Goal: Task Accomplishment & Management: Use online tool/utility

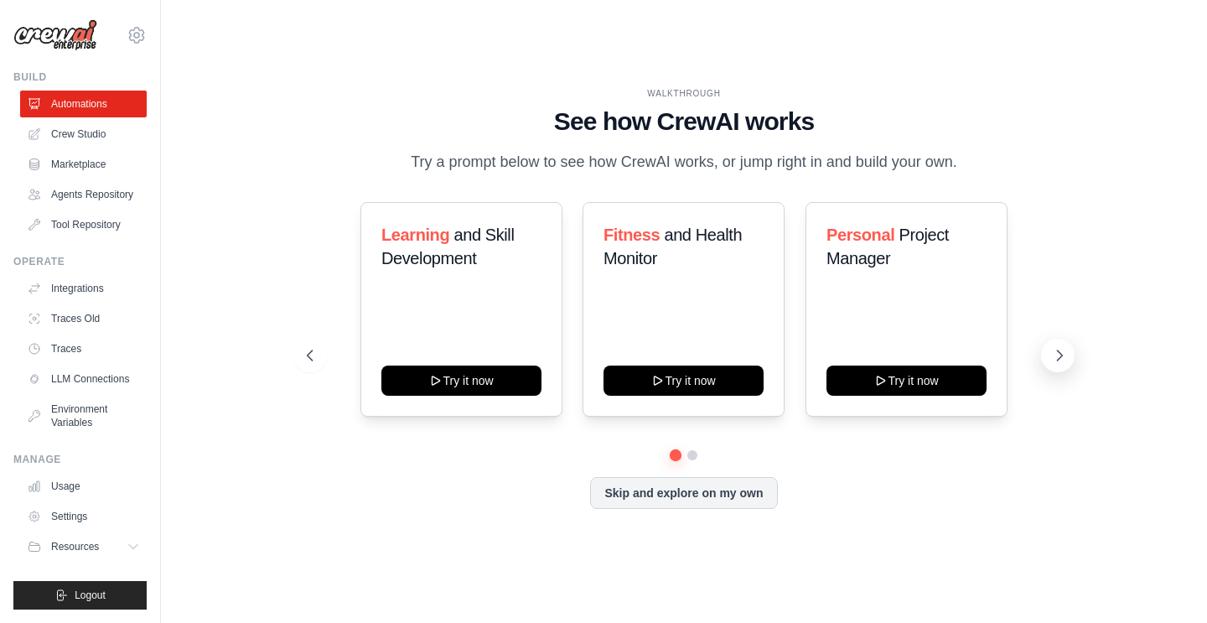
click at [1065, 348] on icon at bounding box center [1059, 355] width 17 height 17
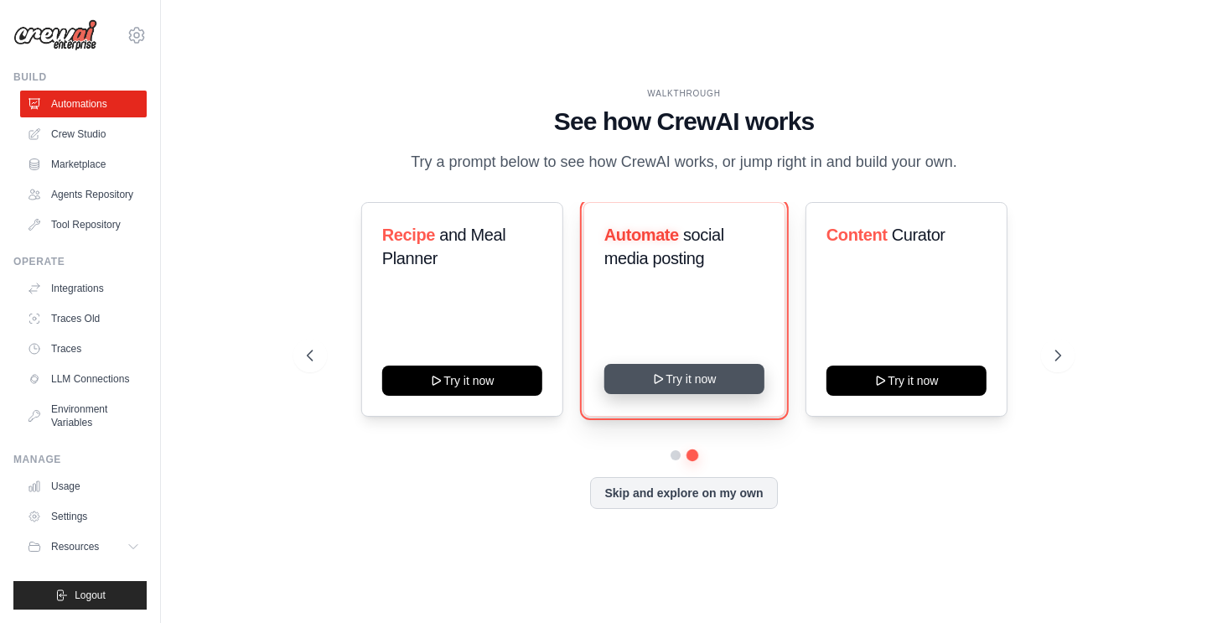
click at [713, 380] on button "Try it now" at bounding box center [683, 379] width 160 height 30
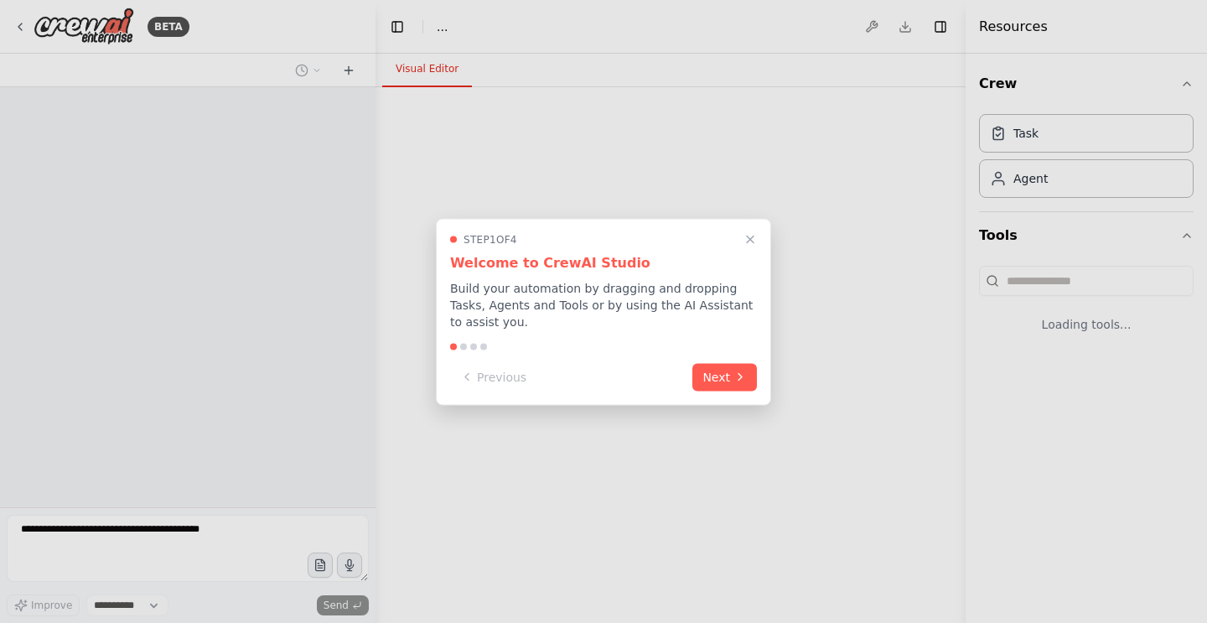
select select "****"
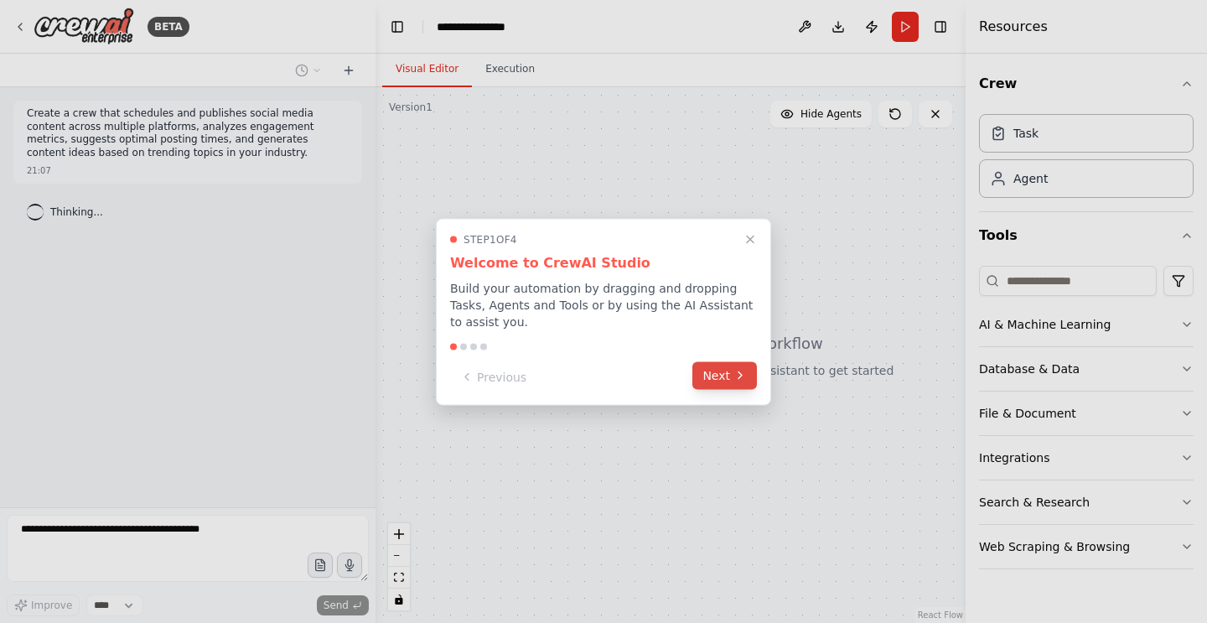
click at [716, 379] on button "Next" at bounding box center [724, 375] width 65 height 28
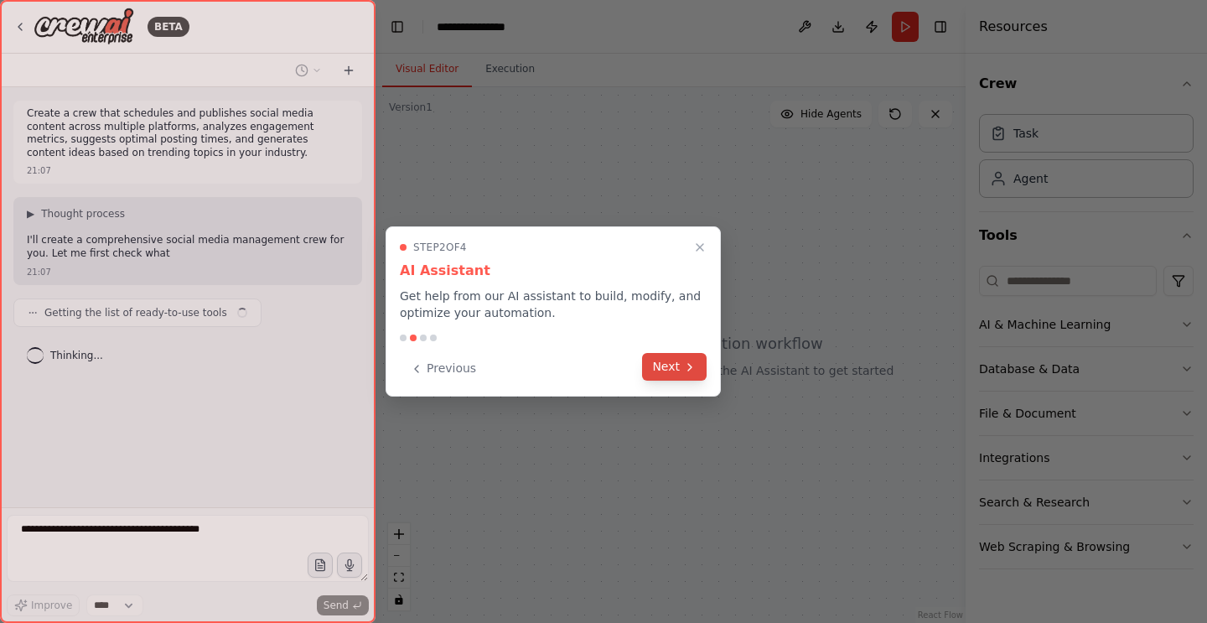
click at [689, 375] on button "Next" at bounding box center [674, 367] width 65 height 28
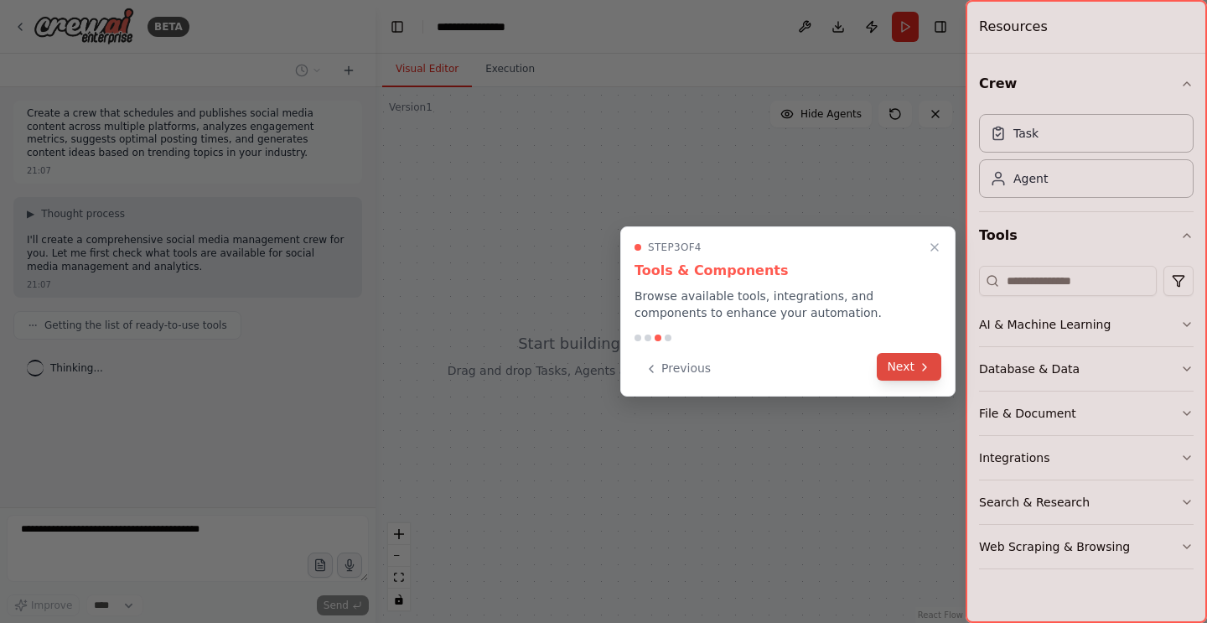
click at [897, 356] on button "Next" at bounding box center [909, 367] width 65 height 28
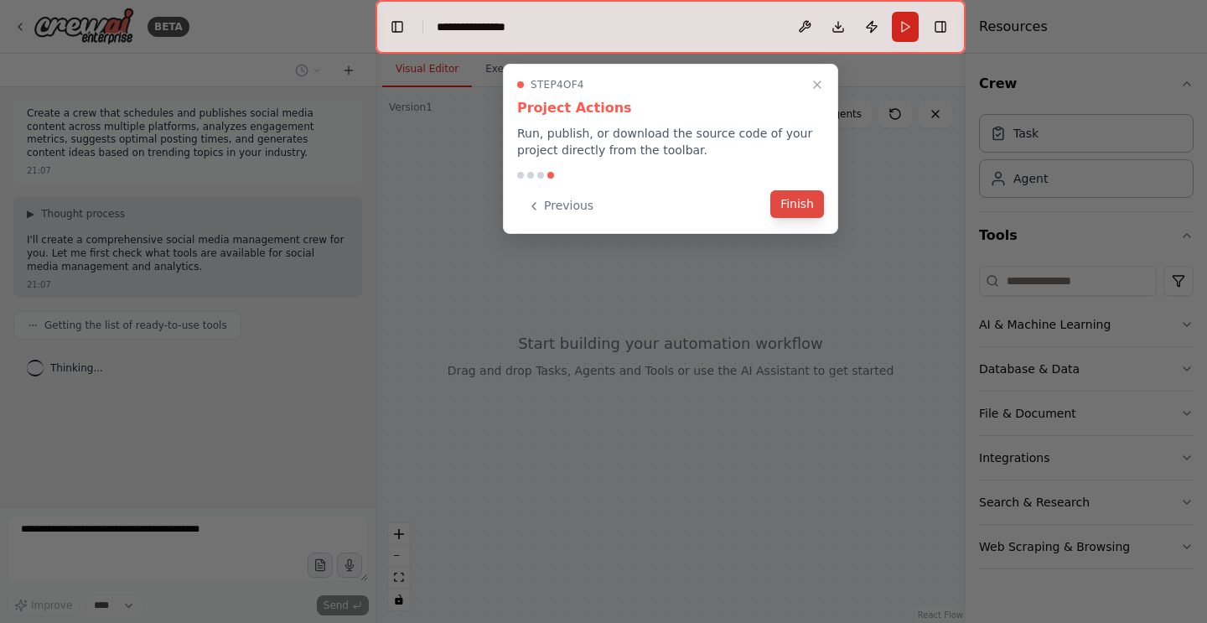
click at [802, 216] on button "Finish" at bounding box center [797, 204] width 54 height 28
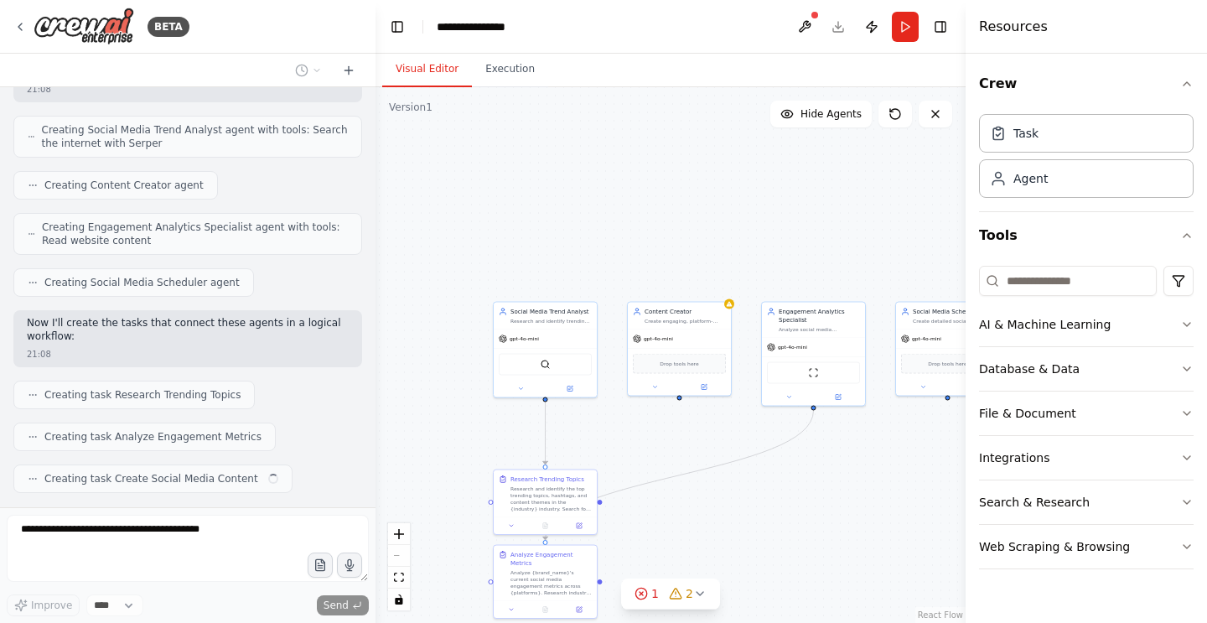
scroll to position [614, 0]
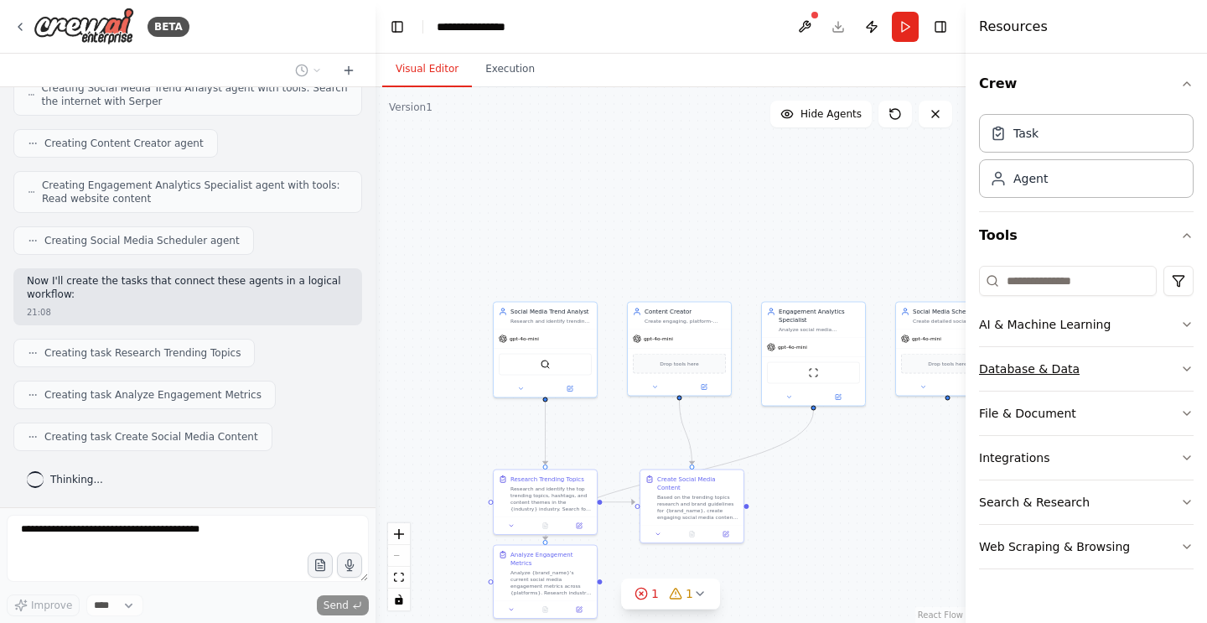
click at [1173, 368] on button "Database & Data" at bounding box center [1086, 369] width 215 height 44
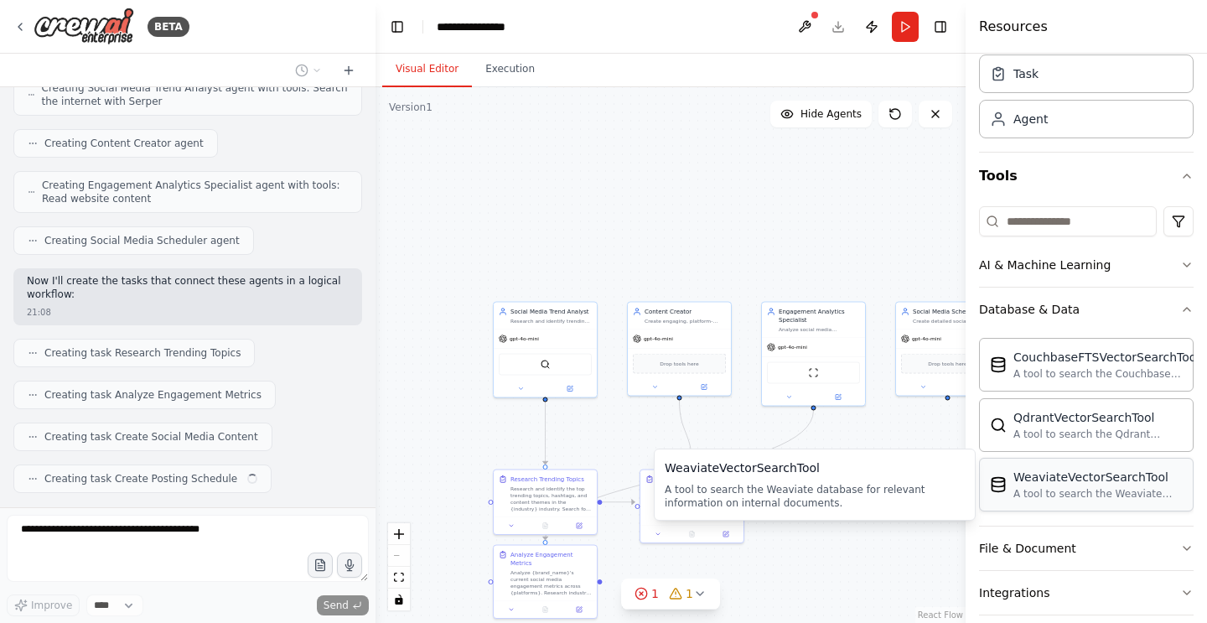
scroll to position [656, 0]
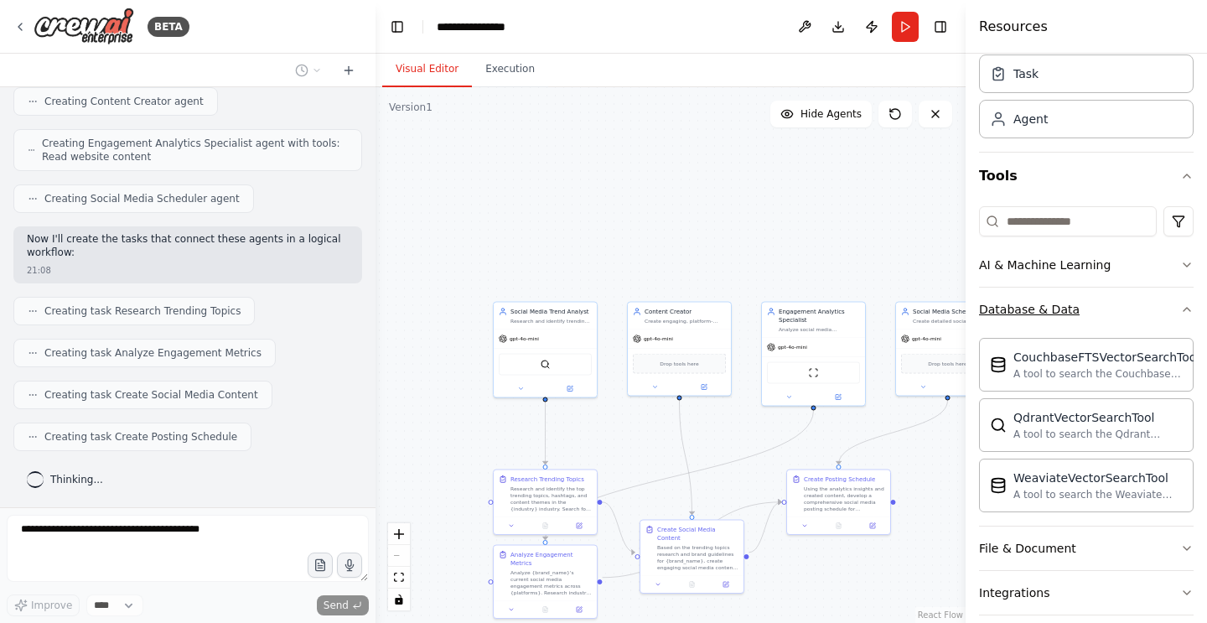
click at [1176, 318] on button "Database & Data" at bounding box center [1086, 309] width 215 height 44
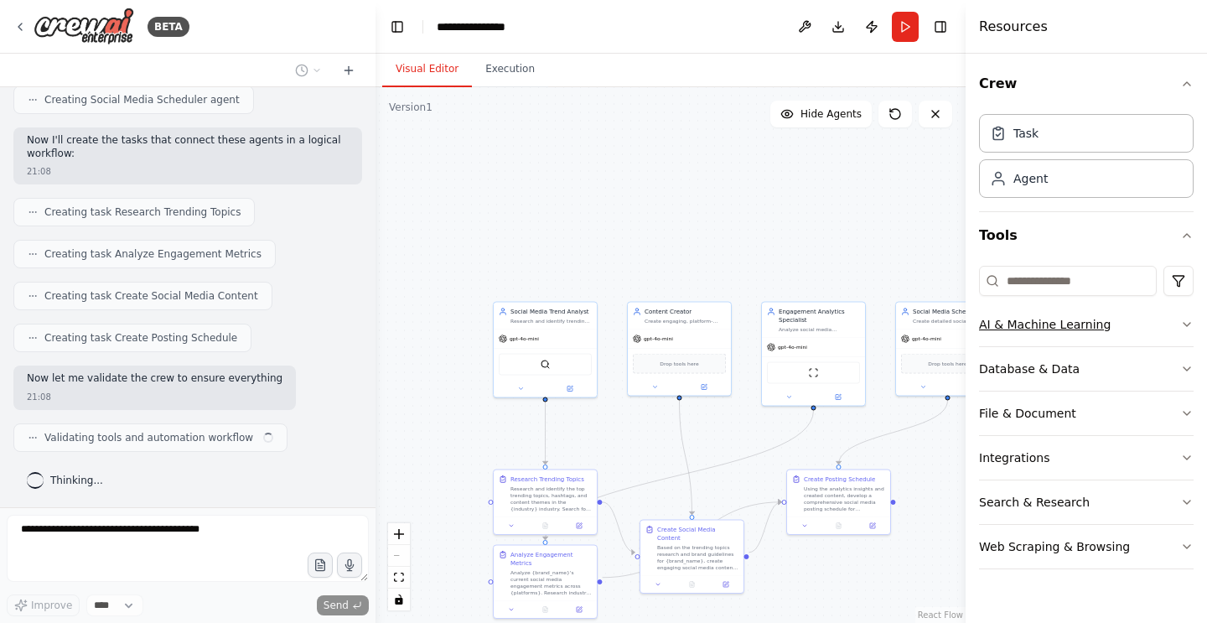
scroll to position [768, 0]
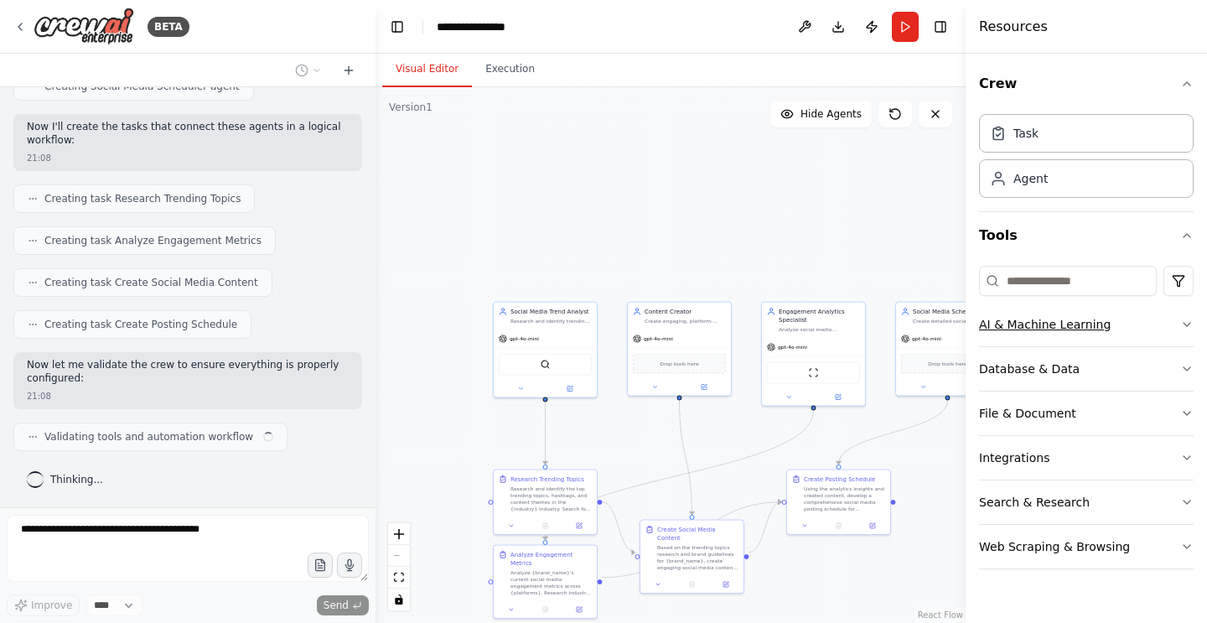
click at [1165, 328] on button "AI & Machine Learning" at bounding box center [1086, 325] width 215 height 44
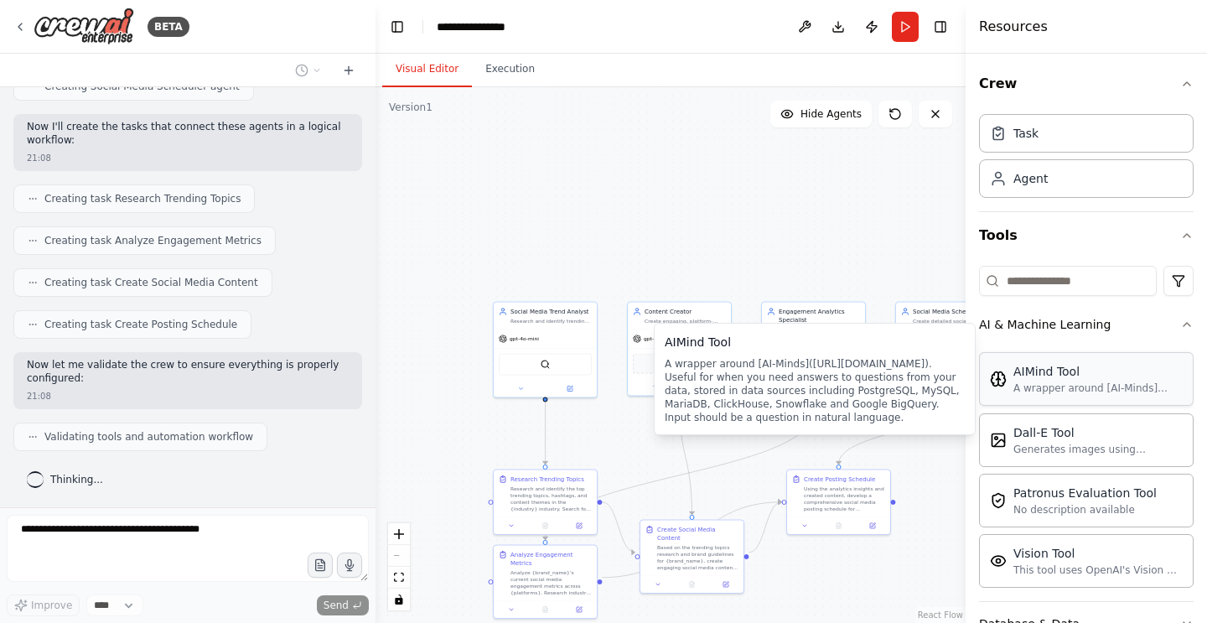
scroll to position [868, 0]
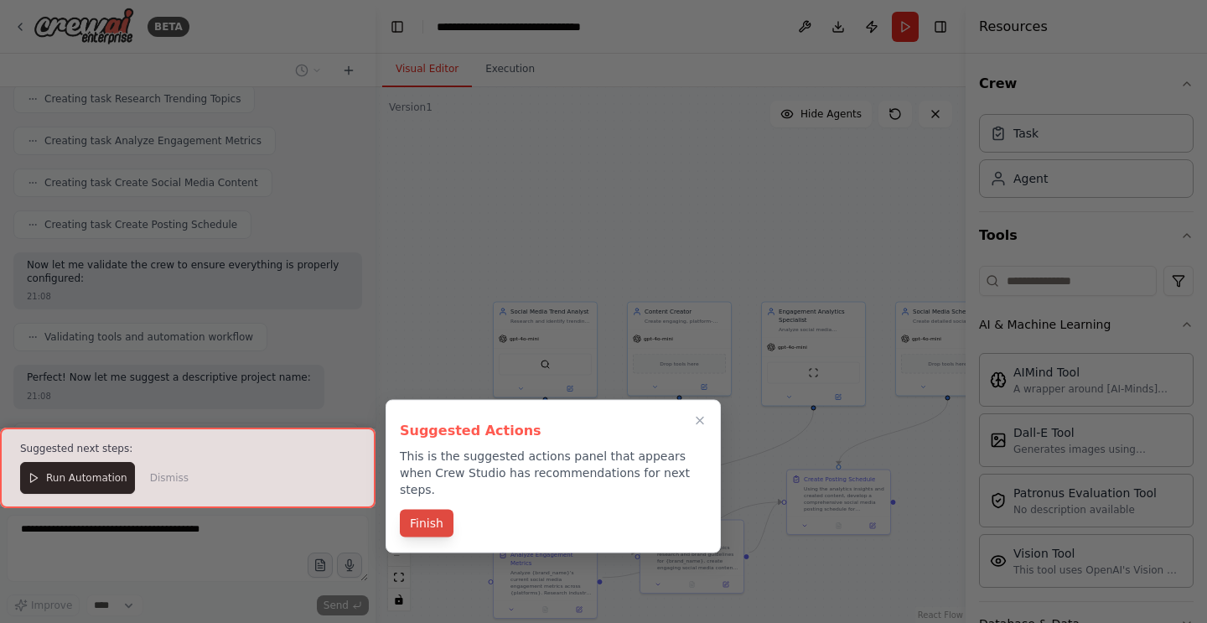
click at [441, 509] on button "Finish" at bounding box center [427, 523] width 54 height 28
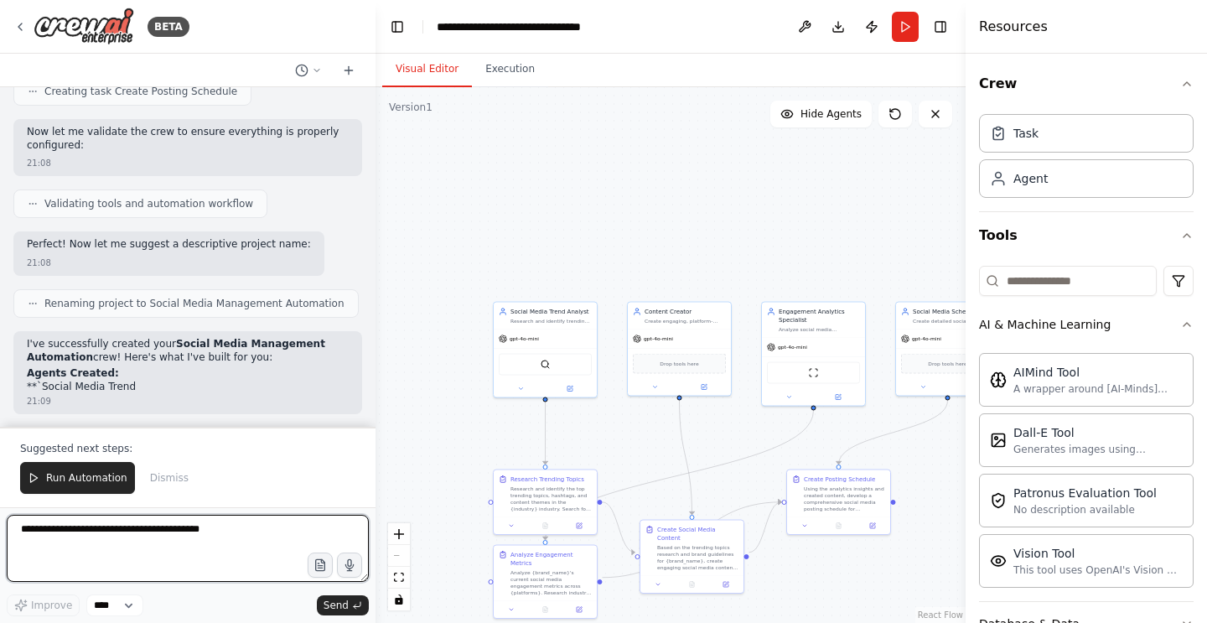
click at [121, 530] on textarea at bounding box center [188, 548] width 362 height 67
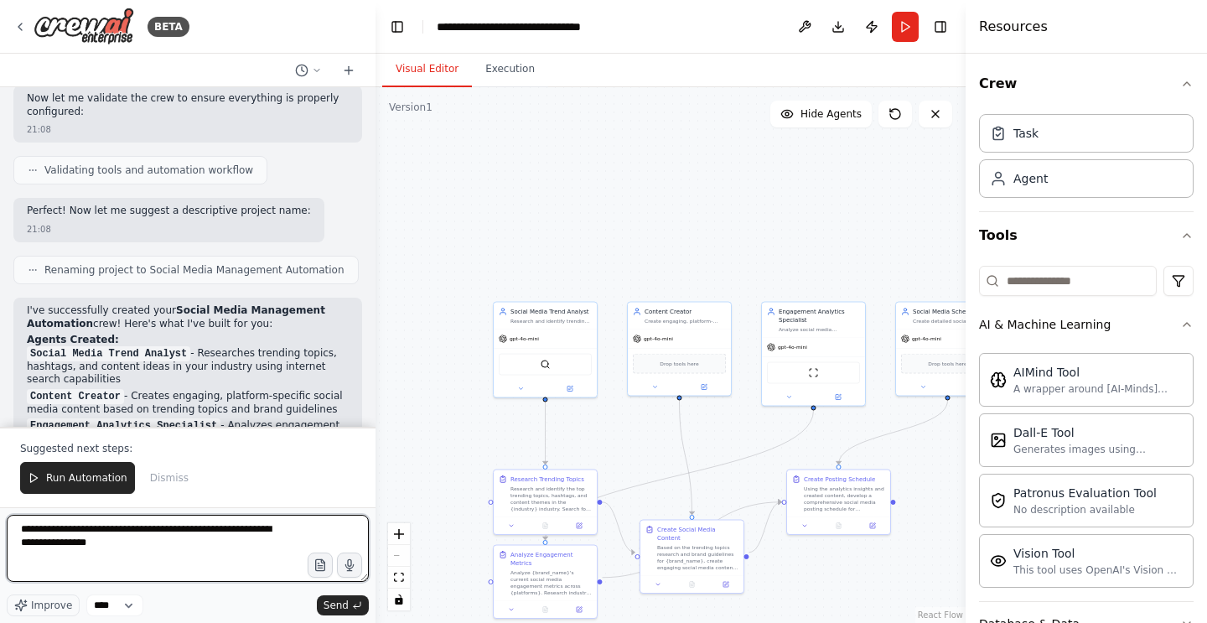
scroll to position [1033, 0]
type textarea "**********"
drag, startPoint x: 194, startPoint y: 560, endPoint x: 0, endPoint y: 518, distance: 198.1
click at [0, 518] on div "BETA Create a crew that schedules and publishes social media content across mul…" at bounding box center [187, 311] width 375 height 623
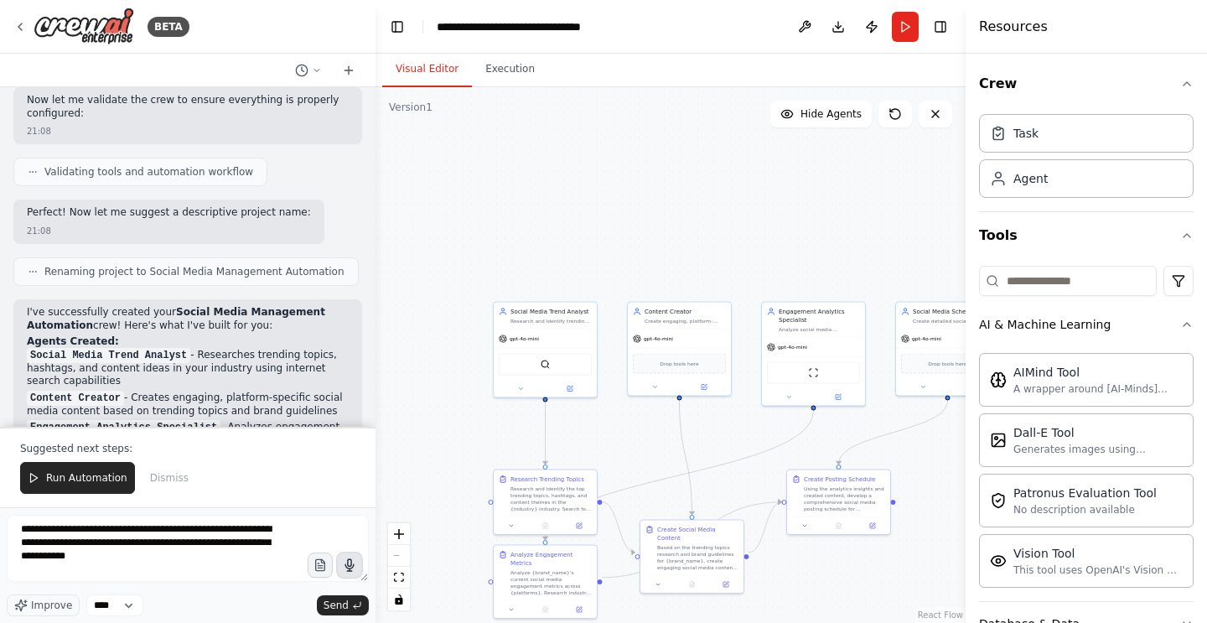
click at [351, 566] on icon "button" at bounding box center [349, 565] width 8 height 12
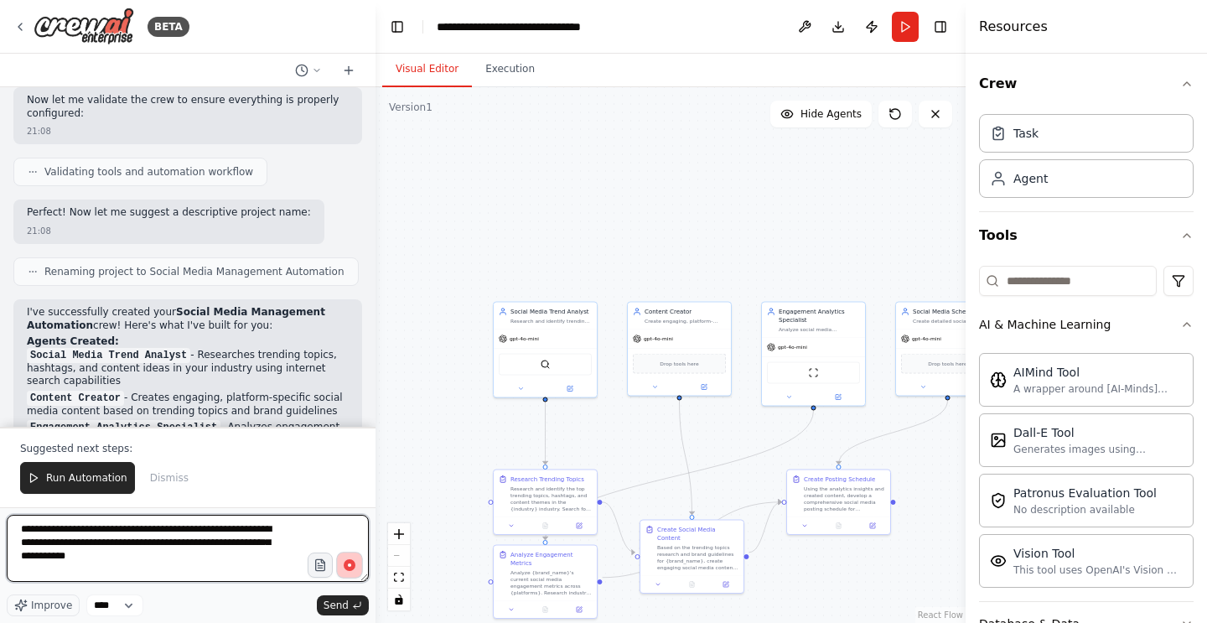
drag, startPoint x: 187, startPoint y: 558, endPoint x: 16, endPoint y: 526, distance: 173.9
click at [16, 526] on textarea "**********" at bounding box center [188, 548] width 362 height 67
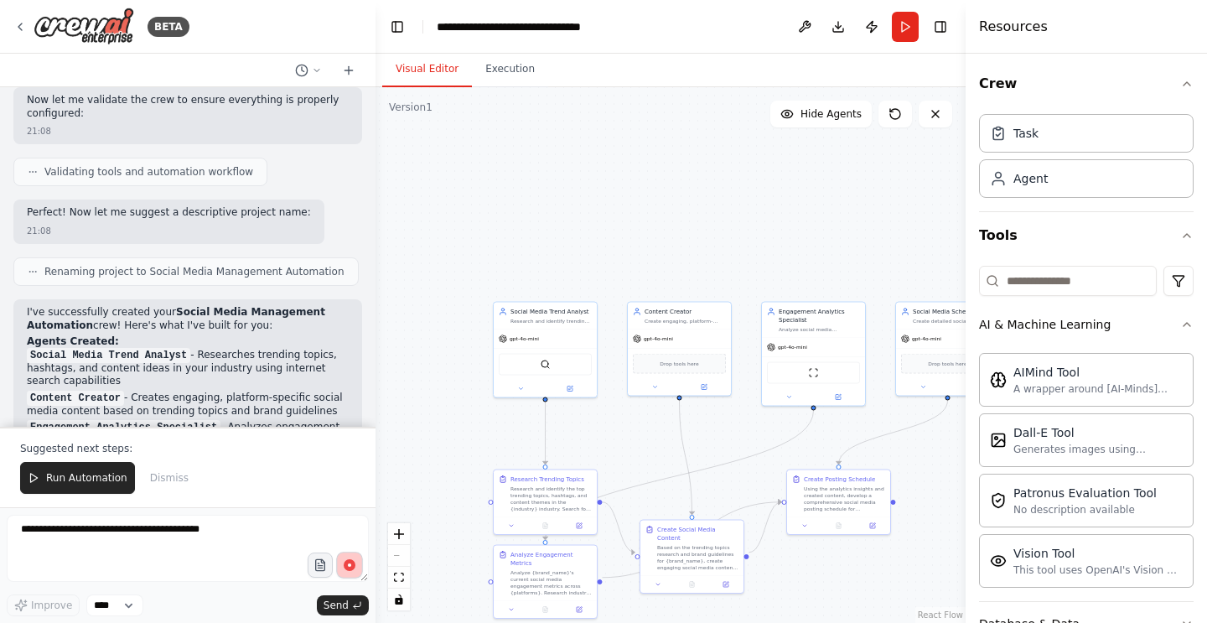
click at [345, 562] on circle "button" at bounding box center [350, 565] width 12 height 12
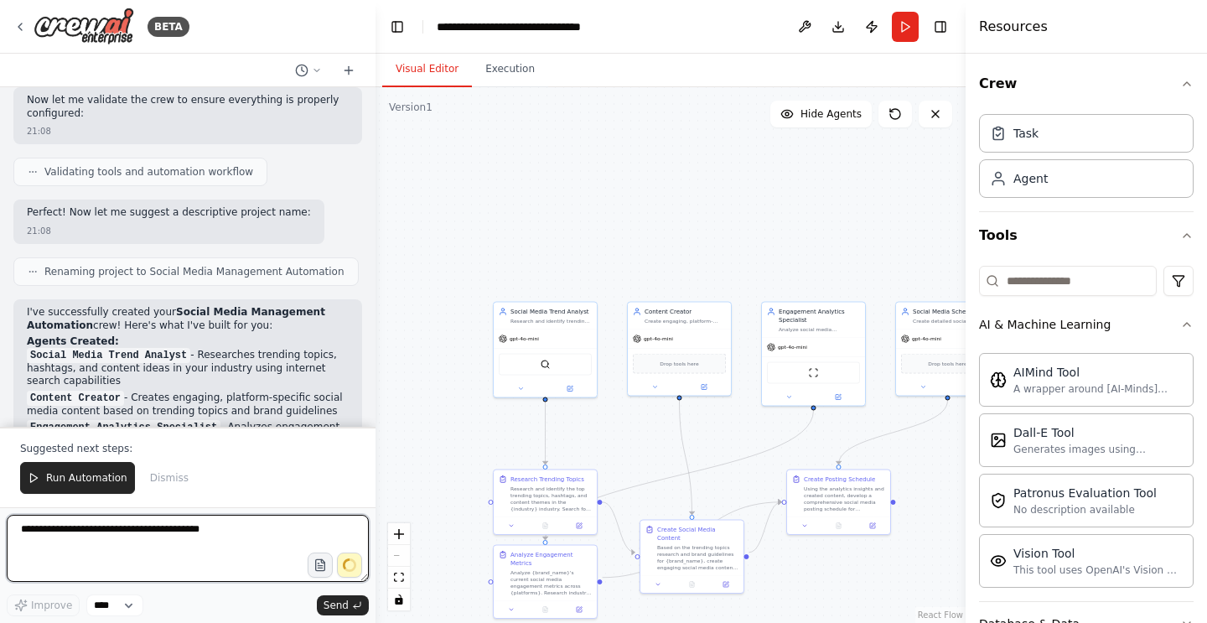
click at [167, 530] on textarea at bounding box center [188, 548] width 362 height 67
drag, startPoint x: 271, startPoint y: 565, endPoint x: 34, endPoint y: 516, distance: 242.1
click at [34, 516] on textarea "**********" at bounding box center [188, 548] width 362 height 67
type textarea "**********"
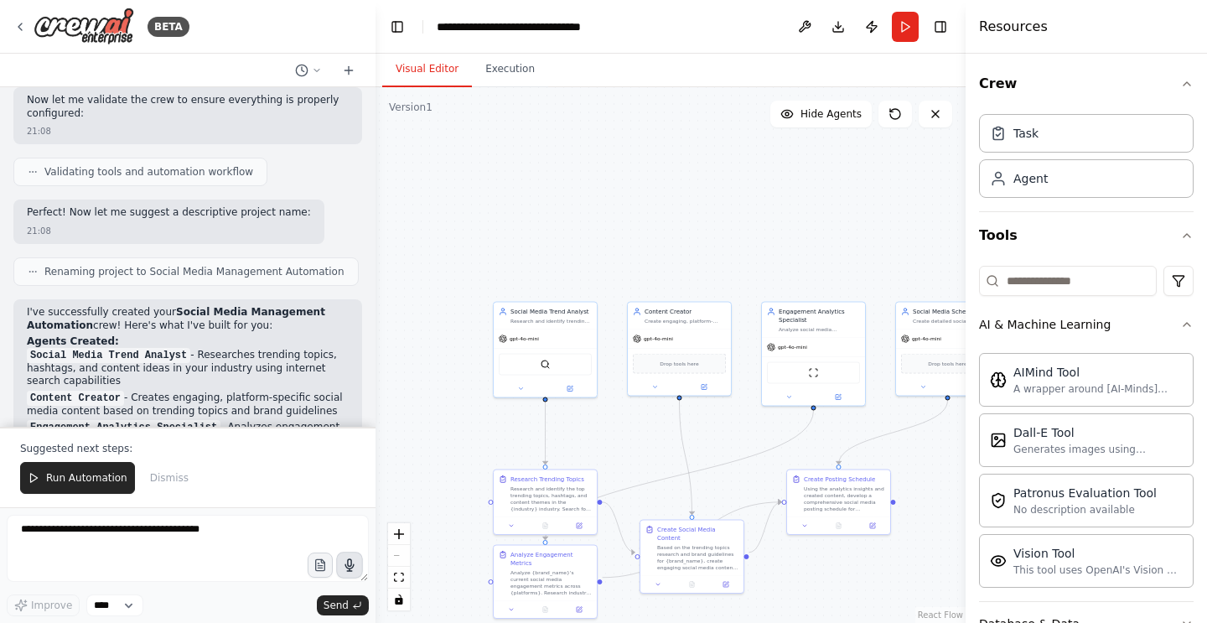
click at [341, 558] on button "button" at bounding box center [349, 564] width 27 height 27
click at [356, 569] on icon "button" at bounding box center [350, 565] width 14 height 14
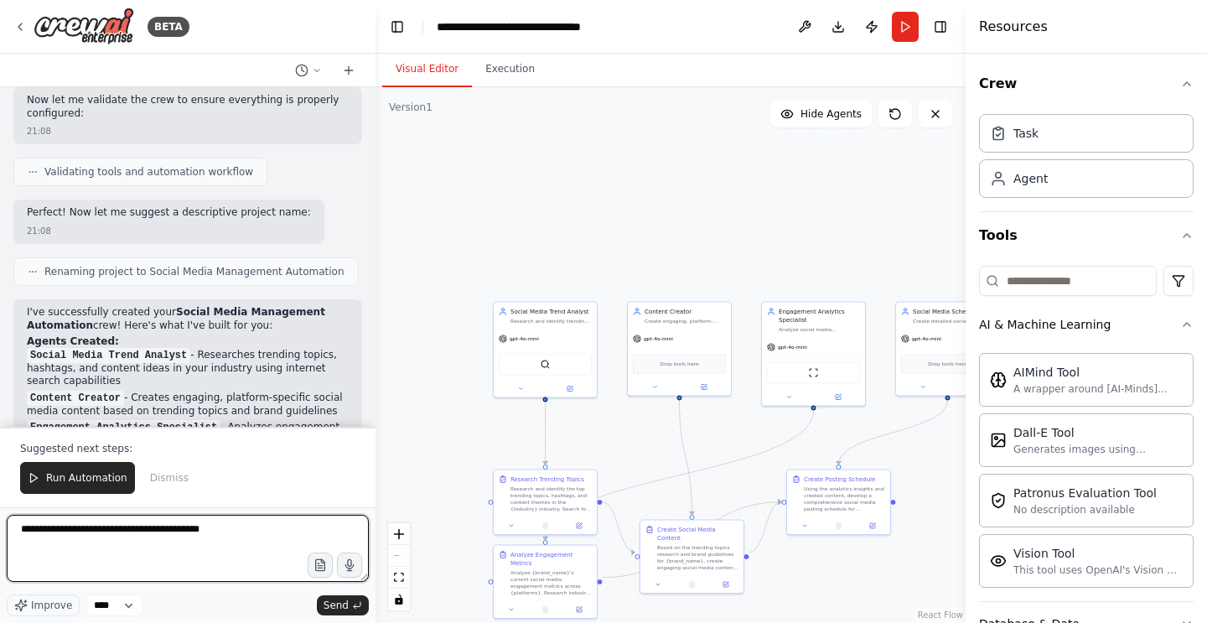
scroll to position [203, 0]
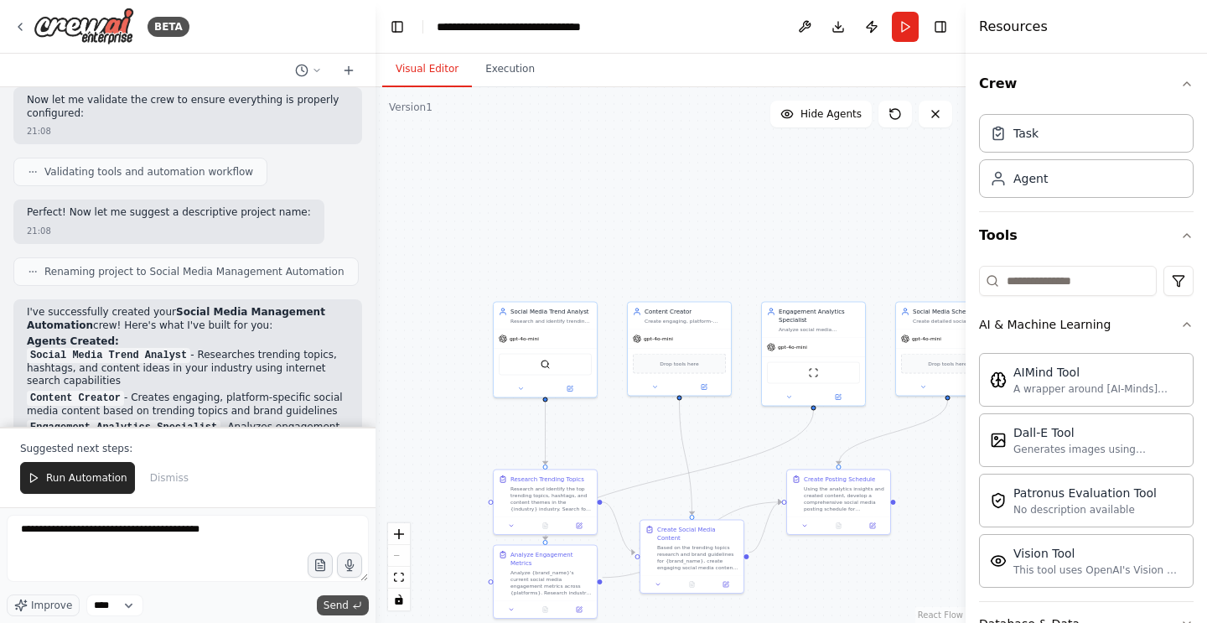
click at [328, 601] on span "Send" at bounding box center [335, 604] width 25 height 13
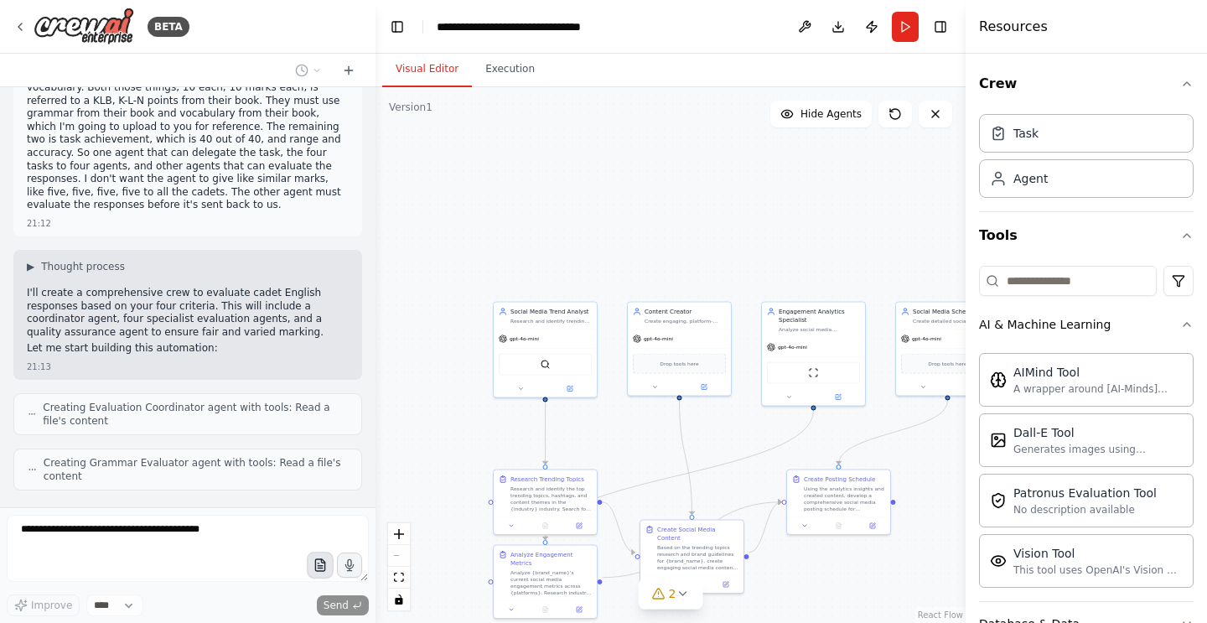
scroll to position [2061, 0]
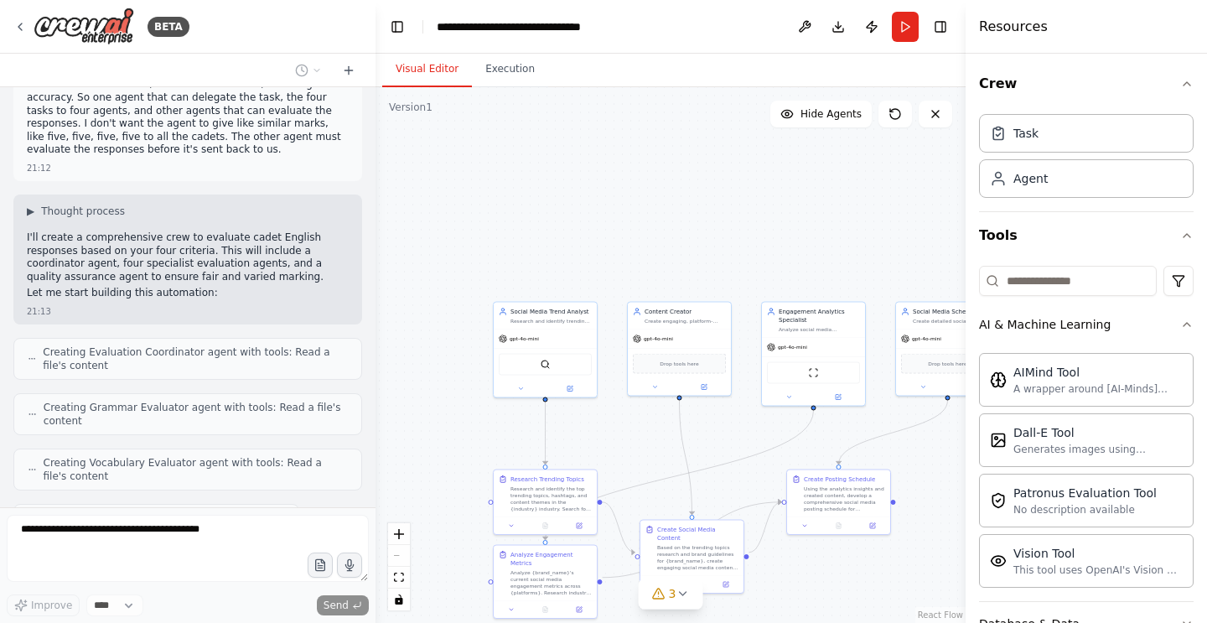
click at [169, 430] on div "Create a crew that schedules and publishes social media content across multiple…" at bounding box center [187, 297] width 375 height 420
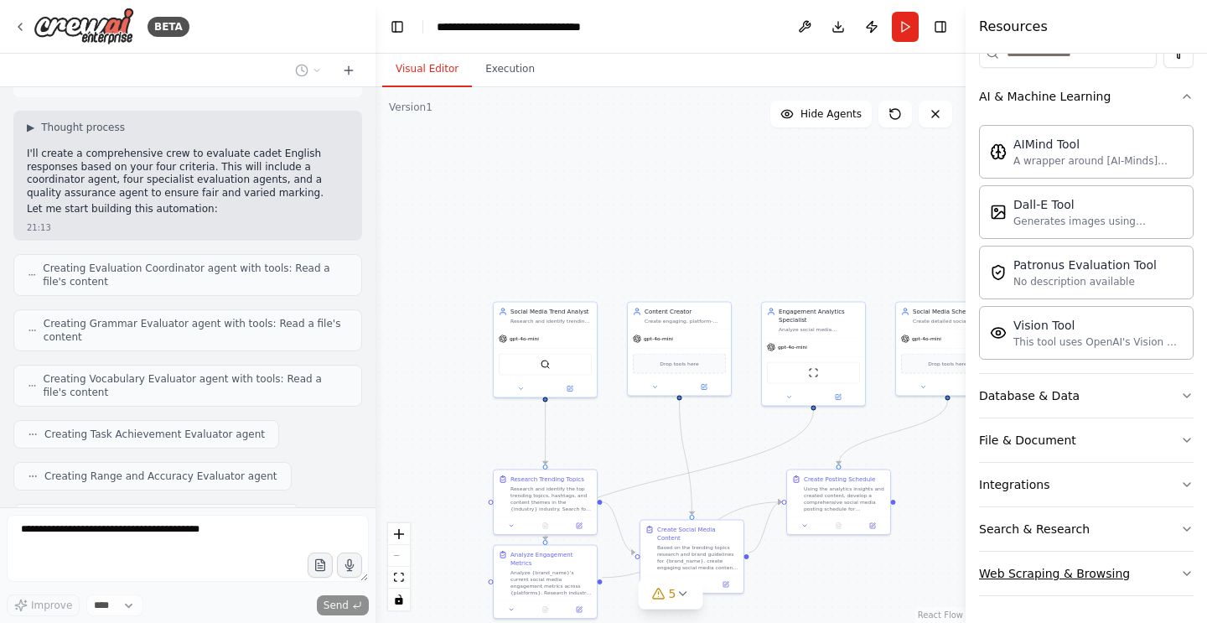
scroll to position [2187, 0]
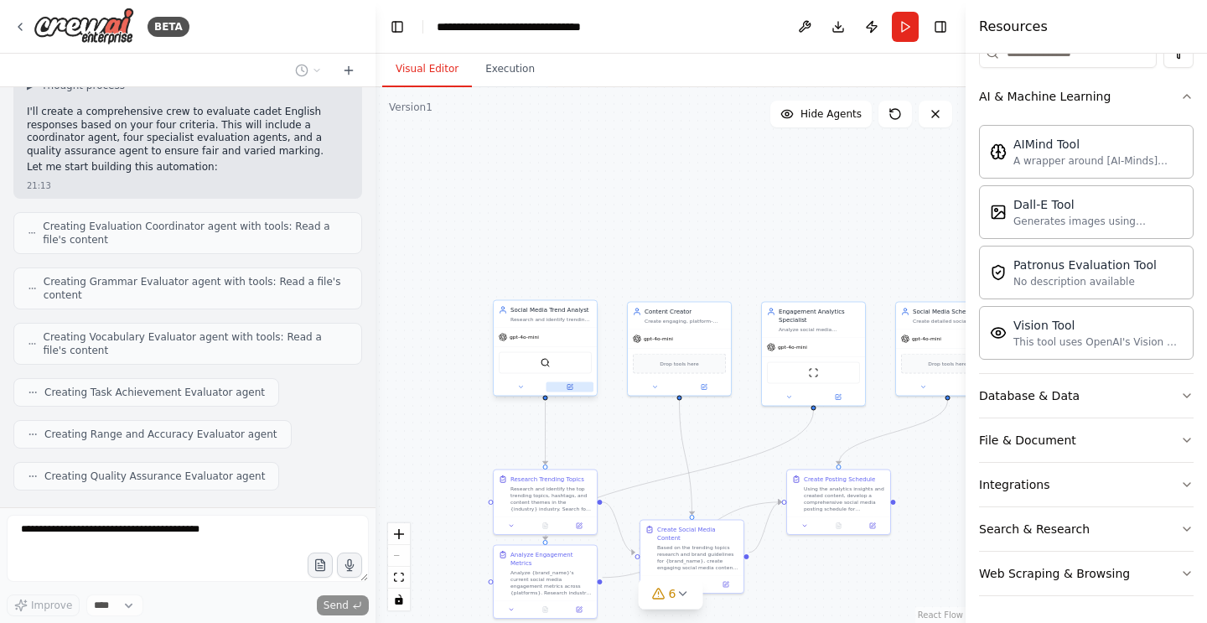
click at [570, 388] on icon at bounding box center [569, 387] width 5 height 5
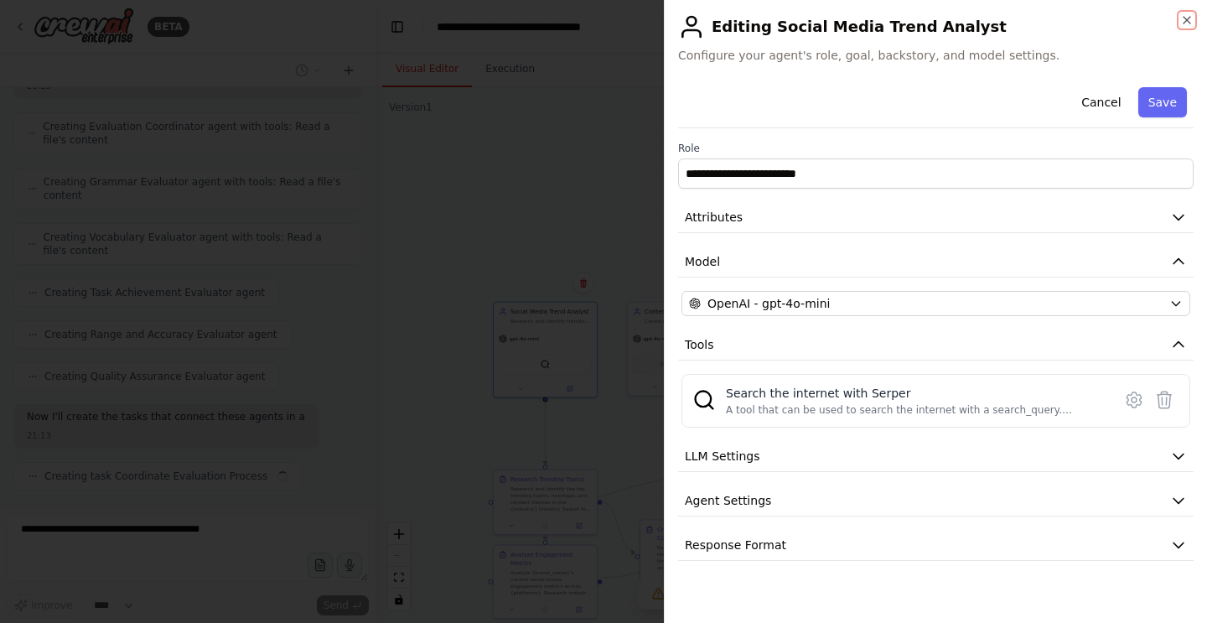
scroll to position [2299, 0]
click at [886, 452] on button "LLM Settings" at bounding box center [935, 456] width 515 height 31
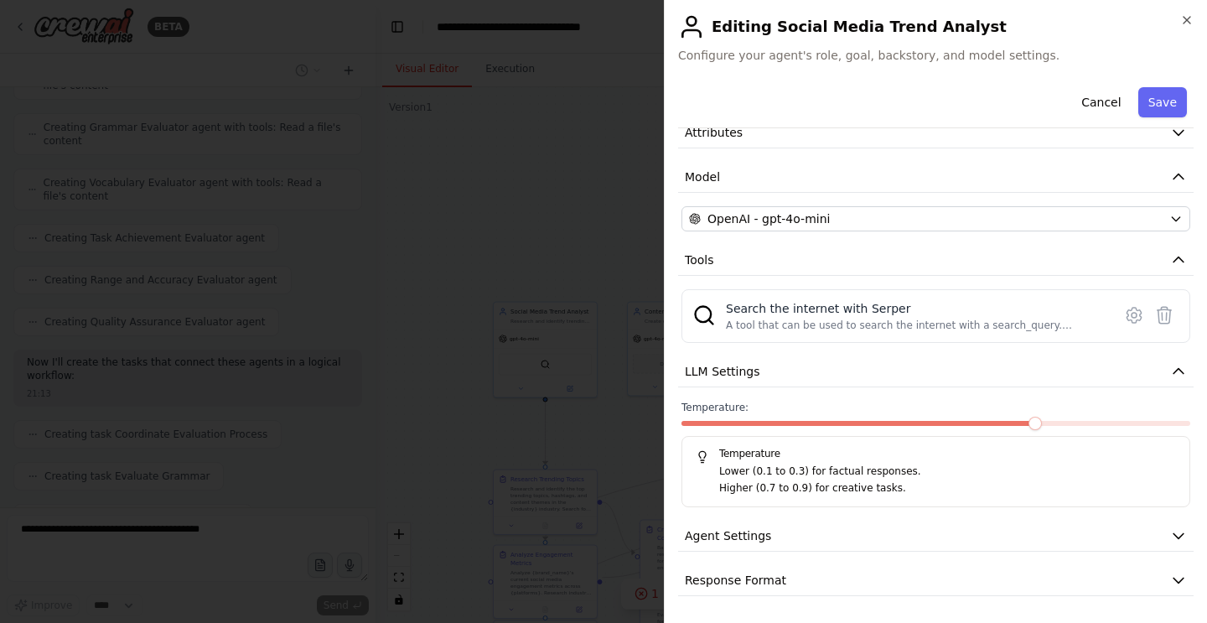
scroll to position [2383, 0]
click at [1018, 389] on div "**********" at bounding box center [935, 296] width 515 height 600
click at [1094, 538] on button "Agent Settings" at bounding box center [935, 535] width 515 height 31
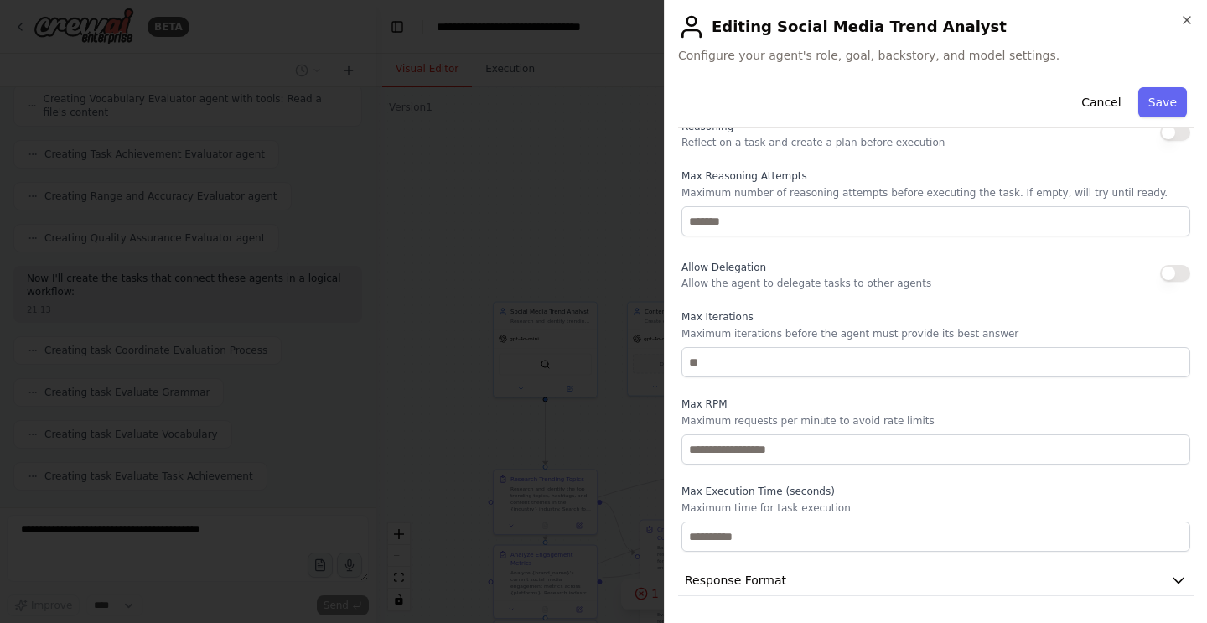
scroll to position [2467, 0]
click at [877, 587] on button "Response Format" at bounding box center [935, 580] width 515 height 31
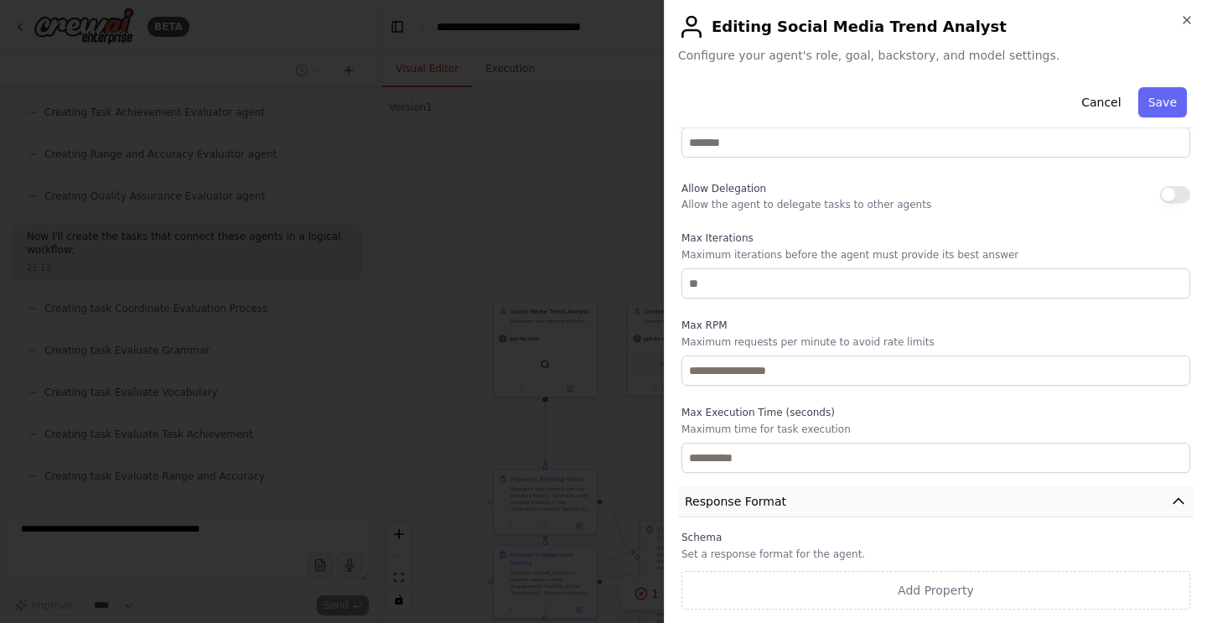
click at [863, 500] on button "Response Format" at bounding box center [935, 501] width 515 height 31
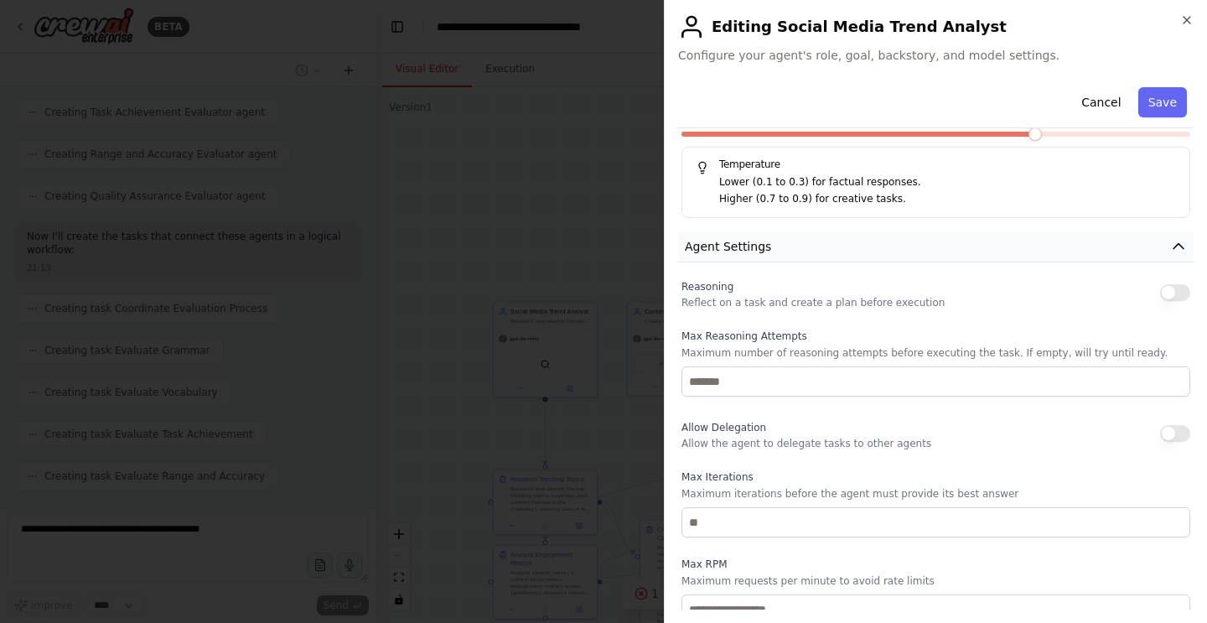
scroll to position [2509, 0]
click at [935, 251] on button "Agent Settings" at bounding box center [935, 246] width 515 height 31
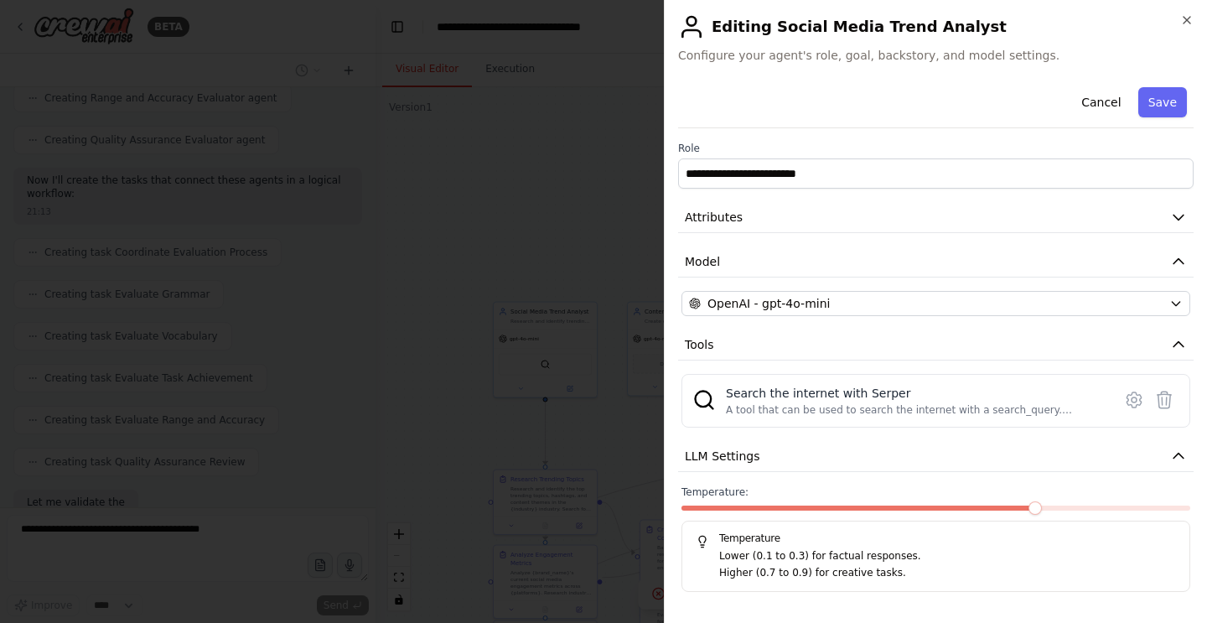
scroll to position [2609, 0]
click at [1028, 507] on span at bounding box center [1034, 507] width 13 height 13
click at [1162, 454] on button "LLM Settings" at bounding box center [935, 456] width 515 height 31
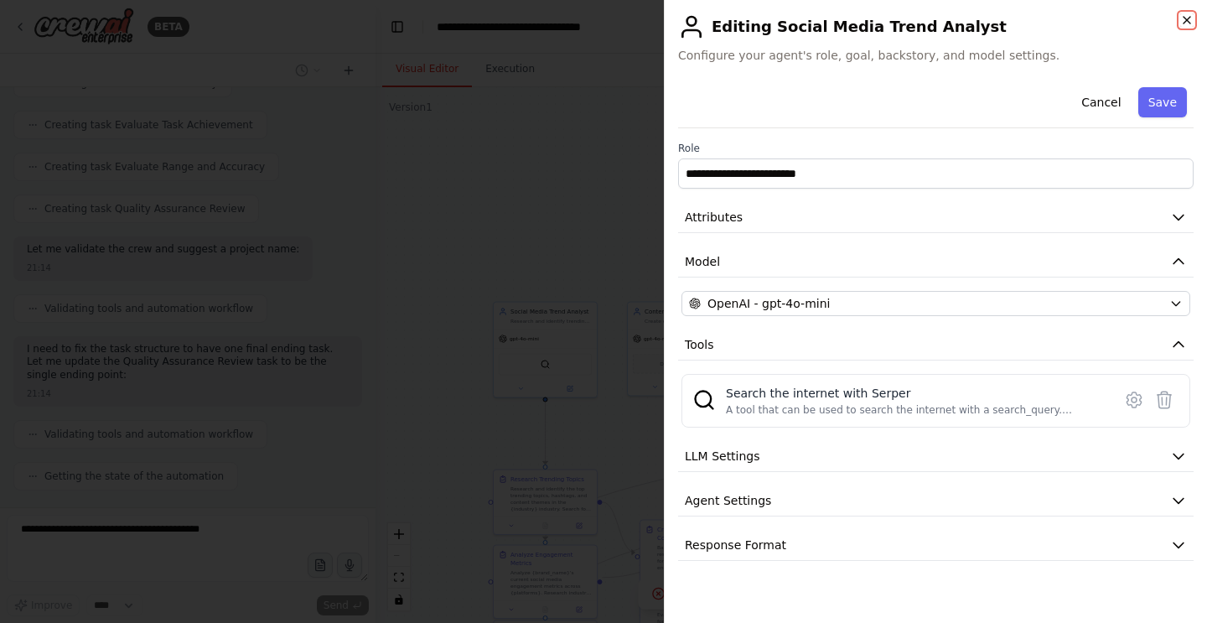
click at [1183, 16] on icon "button" at bounding box center [1186, 19] width 13 height 13
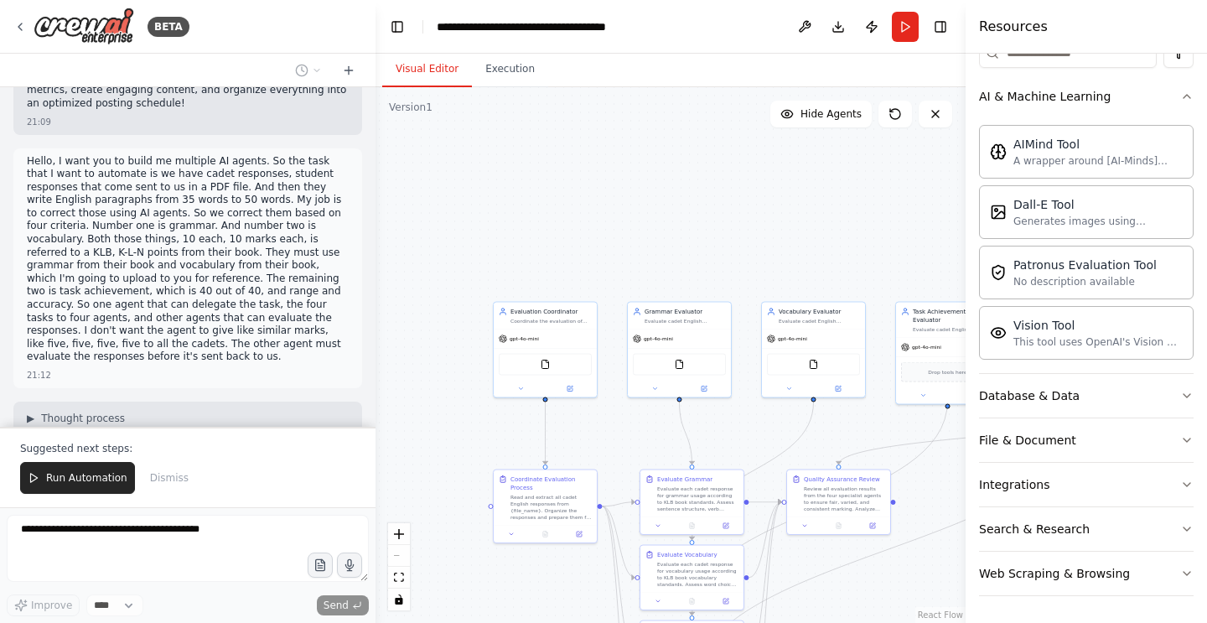
scroll to position [1853, 0]
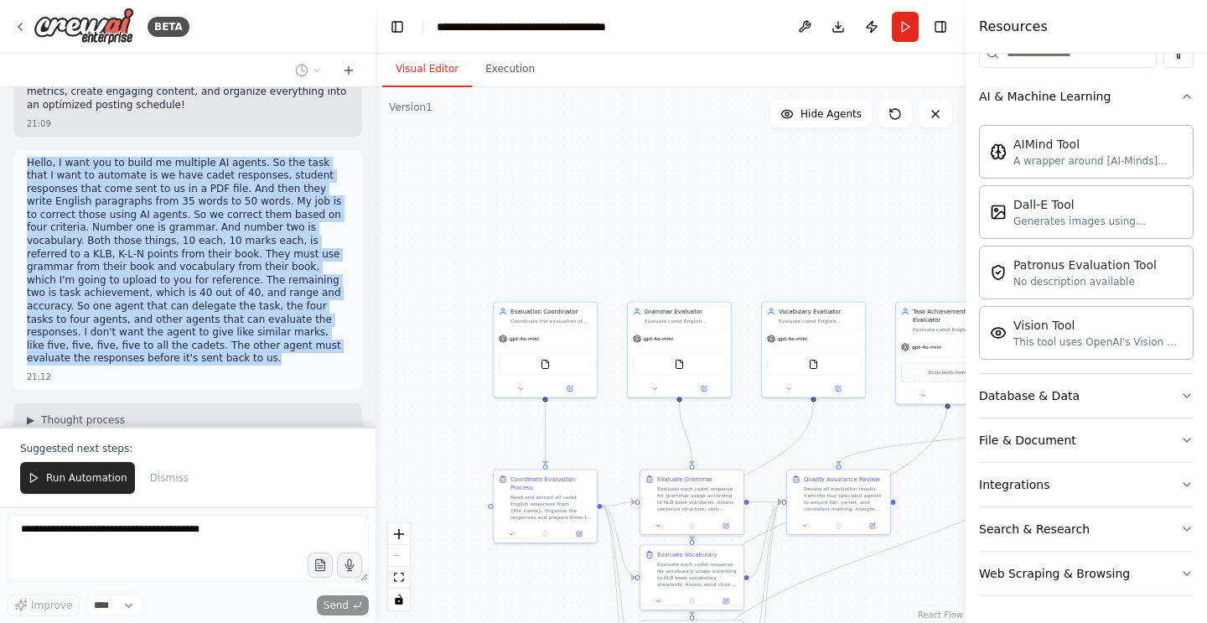
drag, startPoint x: 236, startPoint y: 324, endPoint x: 24, endPoint y: 137, distance: 282.6
click at [22, 150] on div "Hello, I want you to build me multiple AI agents. So the task that I want to au…" at bounding box center [187, 270] width 349 height 240
copy p "Hello, I want you to build me multiple AI agents. So the task that I want to au…"
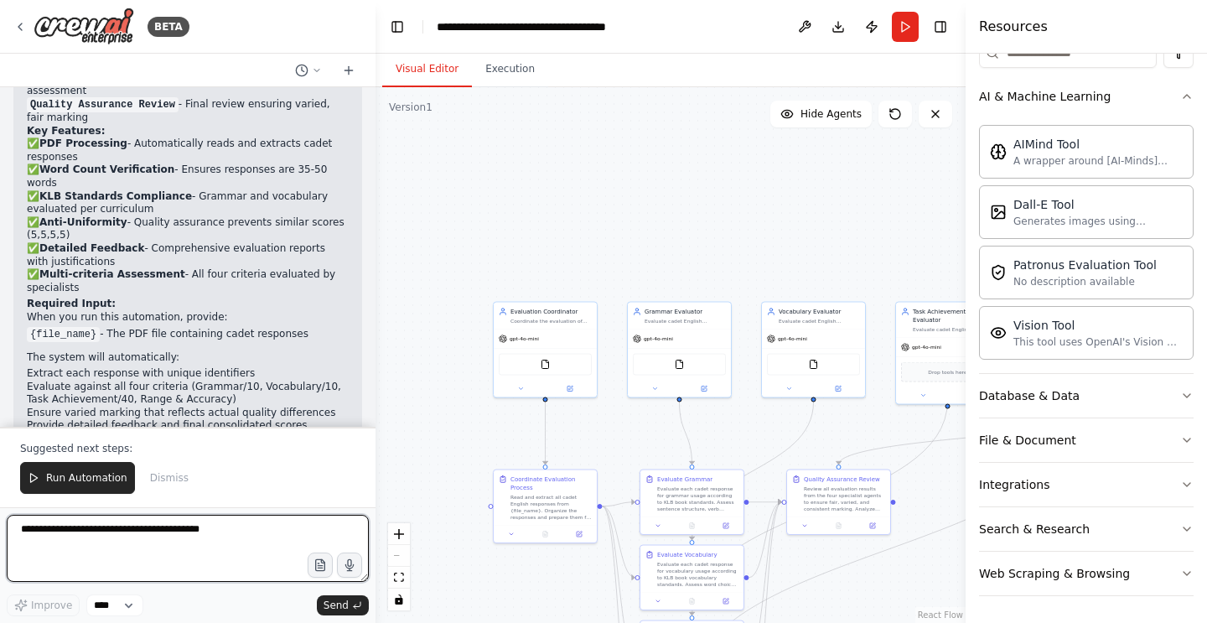
scroll to position [4363, 0]
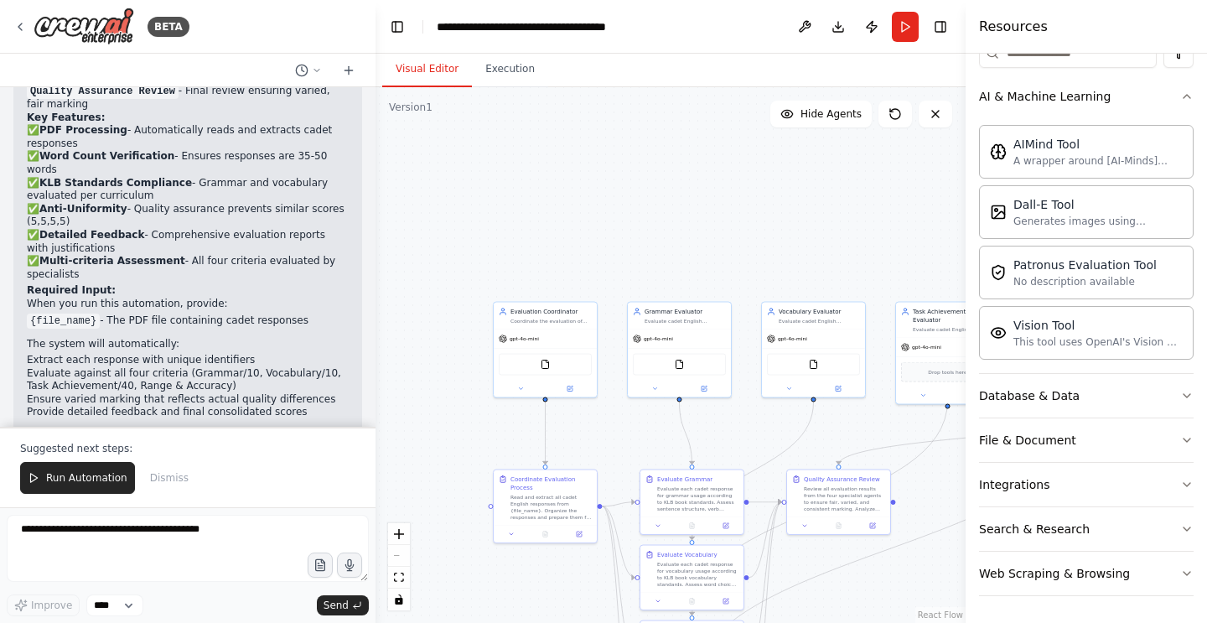
click at [198, 429] on p "Next Steps: Upload your KLB reference materials and the cadet response PDF, the…" at bounding box center [188, 448] width 322 height 39
click at [323, 566] on icon "button" at bounding box center [320, 565] width 14 height 14
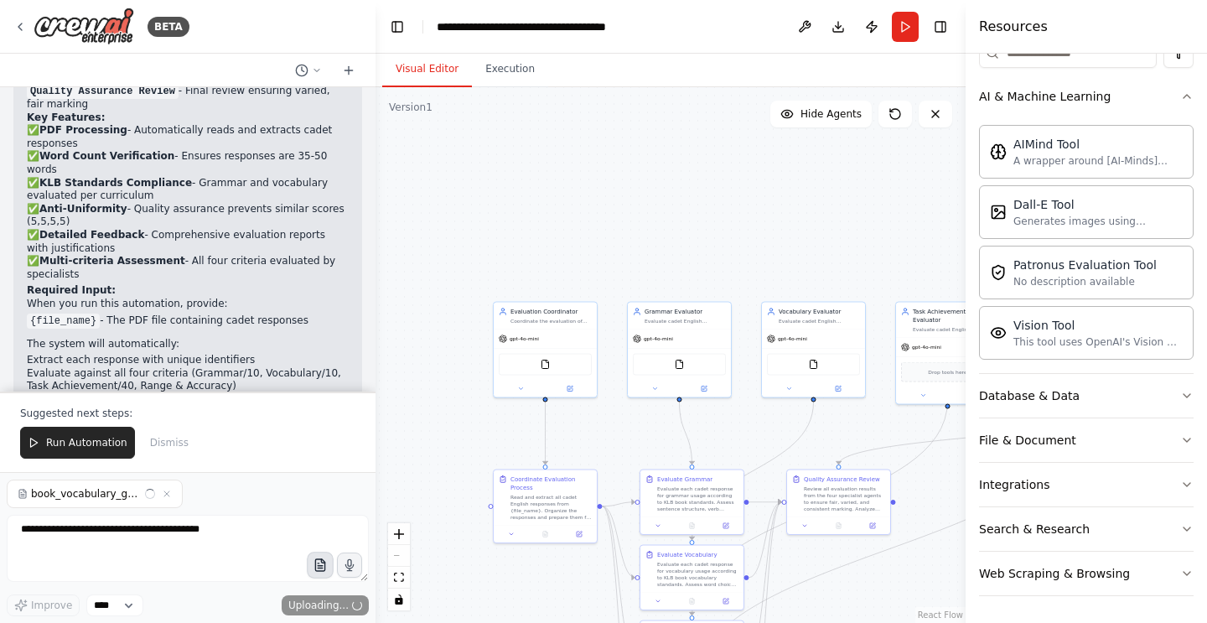
click at [324, 565] on icon "button" at bounding box center [319, 565] width 9 height 12
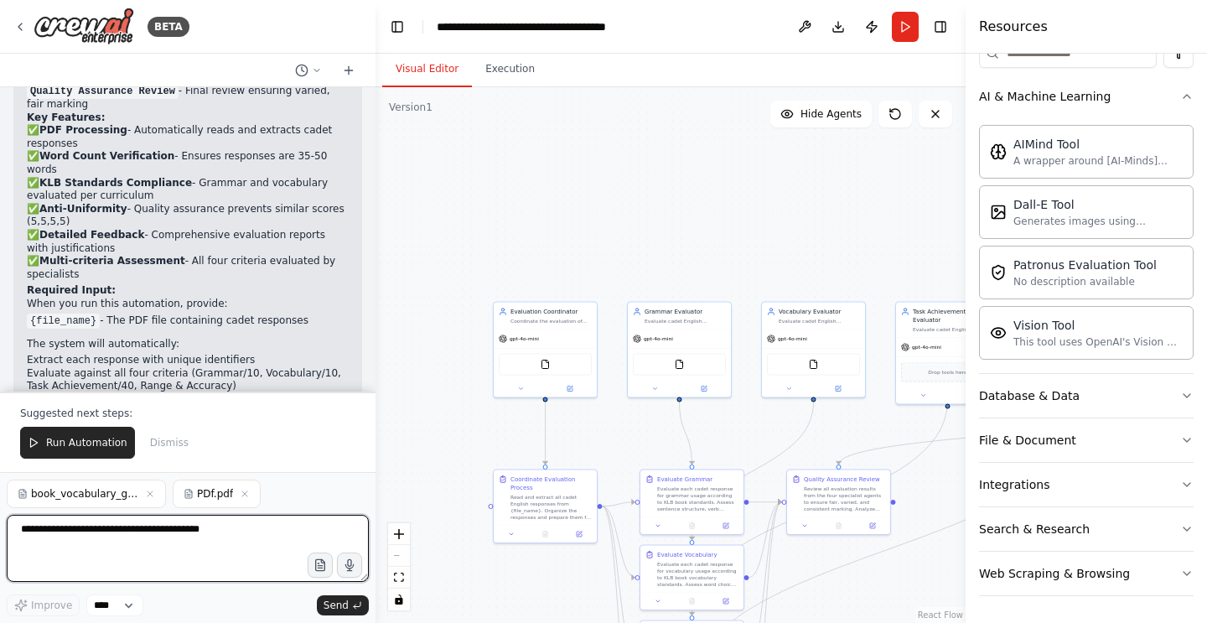
click at [193, 543] on textarea at bounding box center [188, 548] width 362 height 67
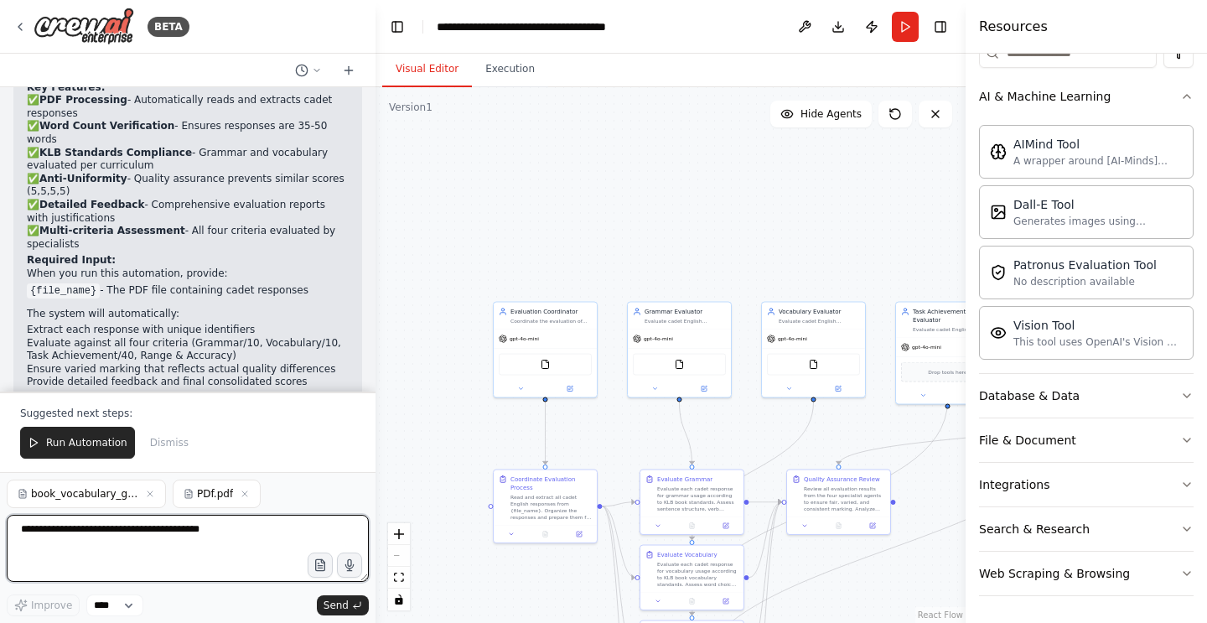
scroll to position [4398, 0]
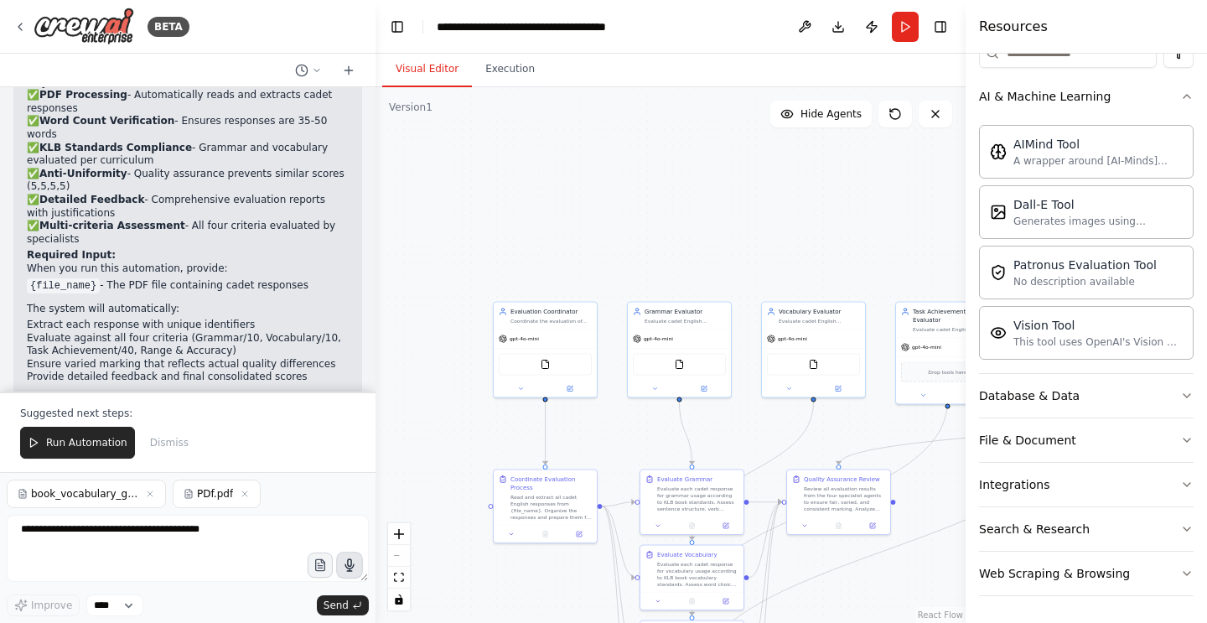
click at [345, 566] on icon "button" at bounding box center [349, 565] width 8 height 12
click at [345, 566] on circle "button" at bounding box center [350, 565] width 12 height 12
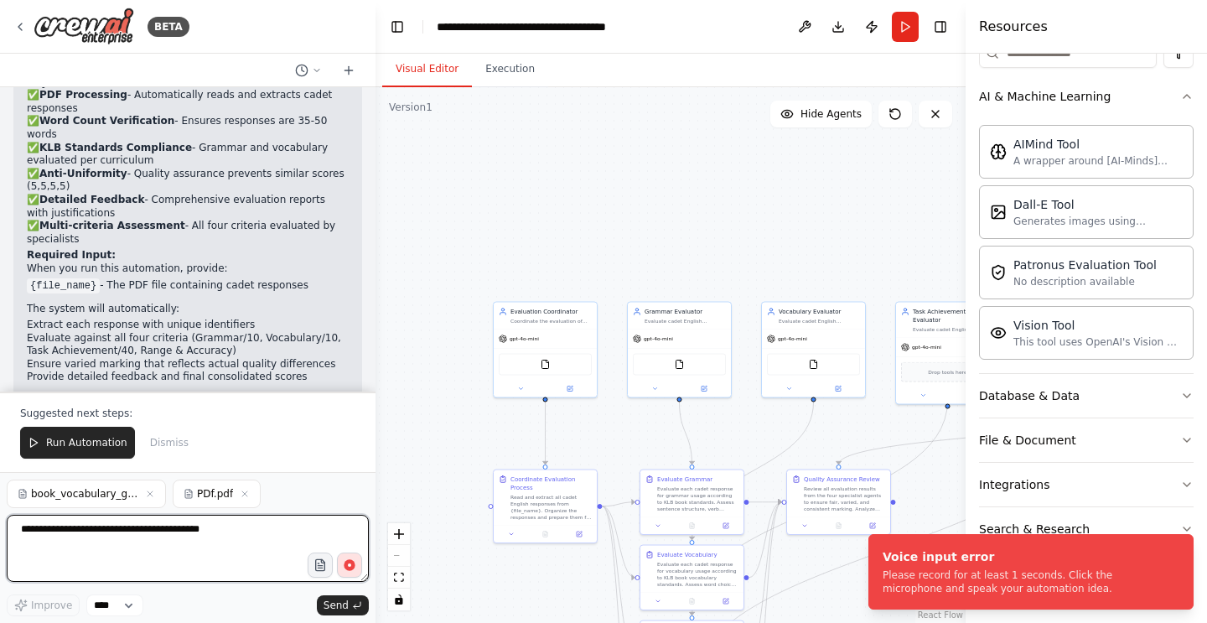
click at [287, 559] on textarea at bounding box center [188, 548] width 362 height 67
click at [321, 571] on icon "button" at bounding box center [319, 565] width 9 height 12
click at [170, 528] on textarea at bounding box center [188, 548] width 362 height 67
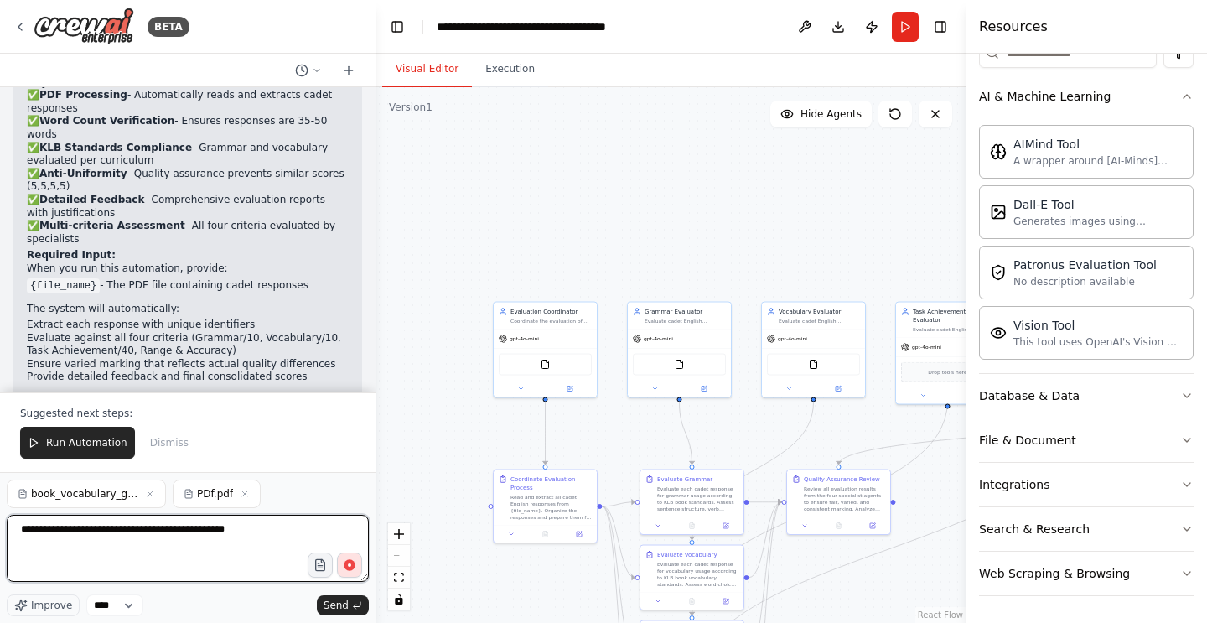
type textarea "**********"
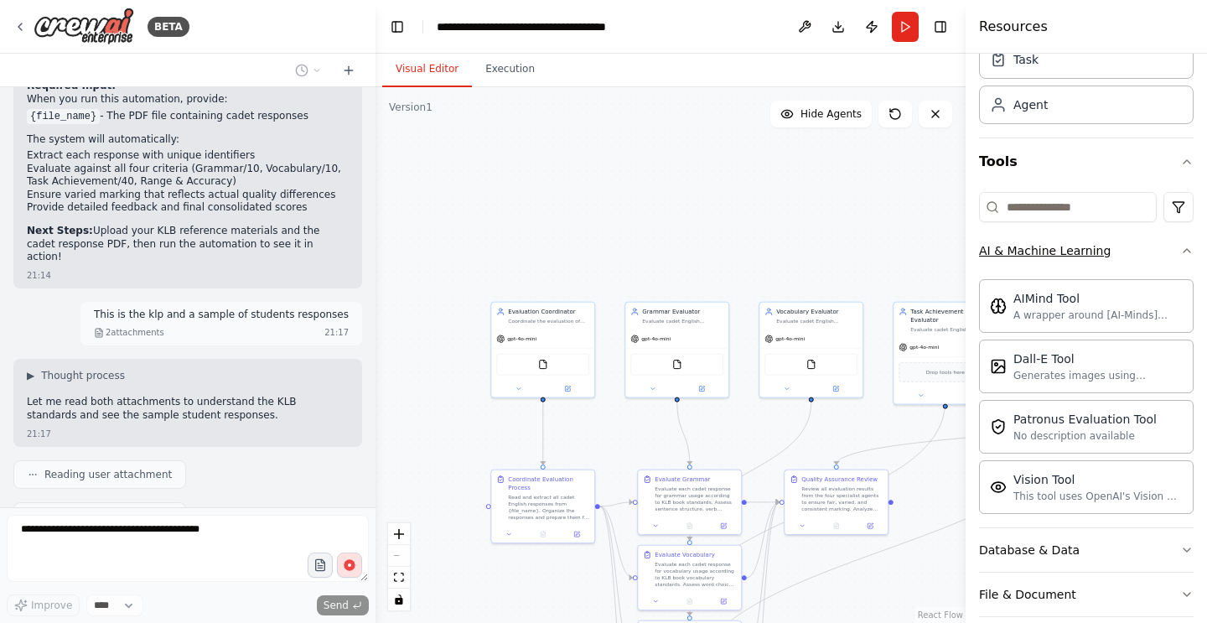
scroll to position [0, 0]
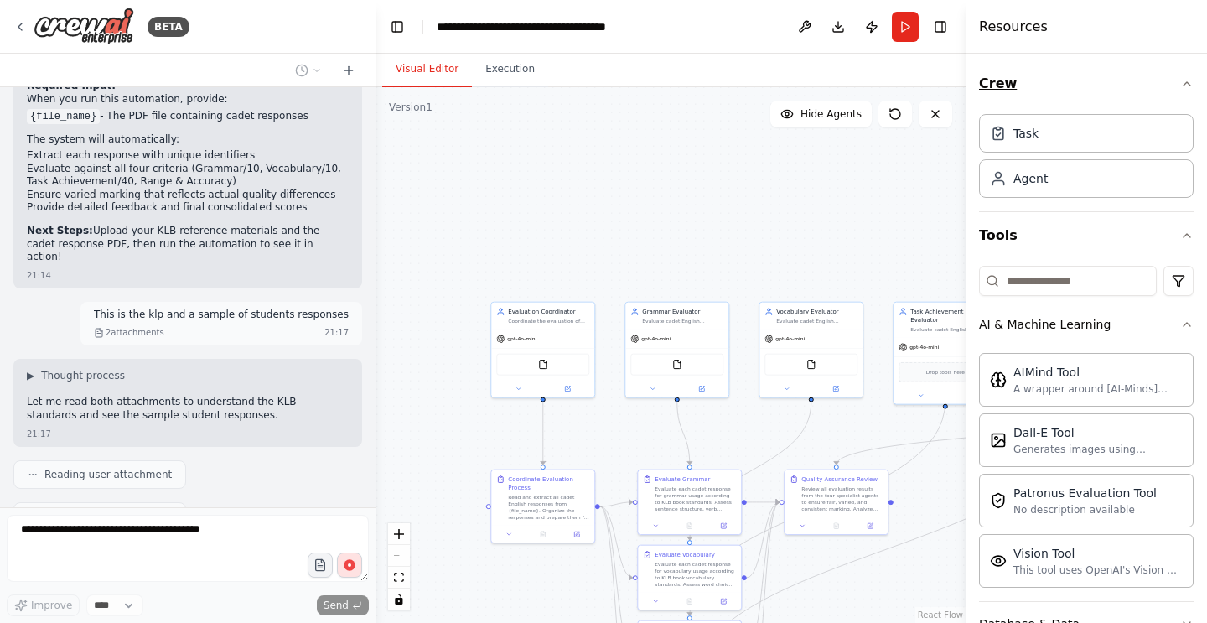
click at [1185, 81] on icon "button" at bounding box center [1186, 83] width 13 height 13
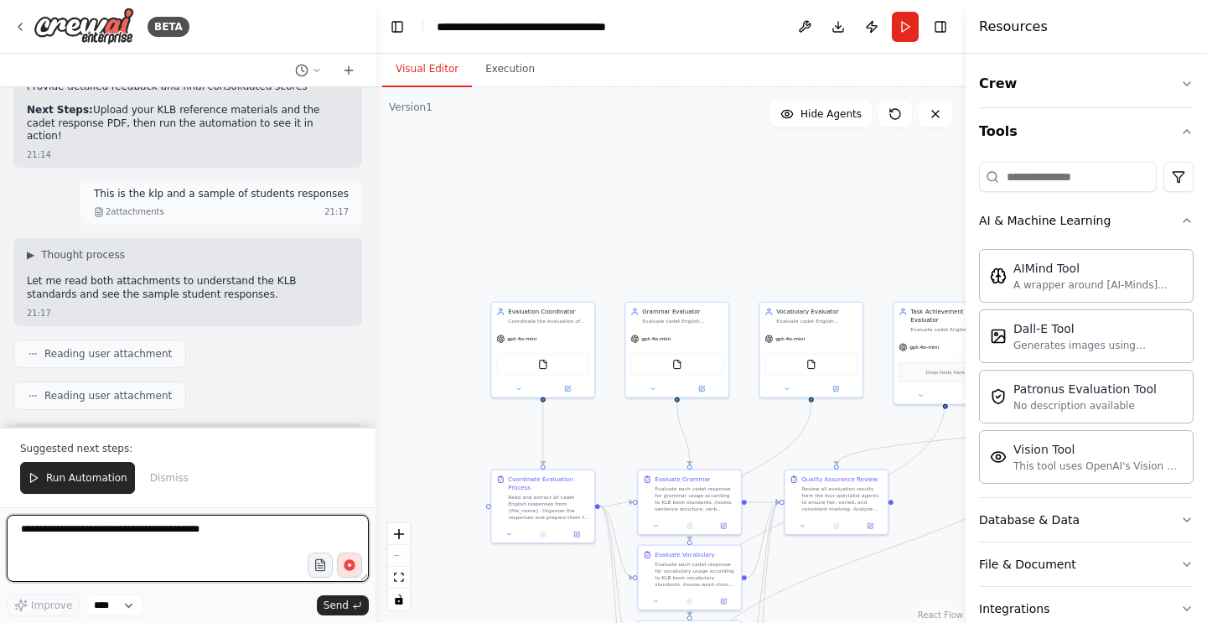
scroll to position [4701, 0]
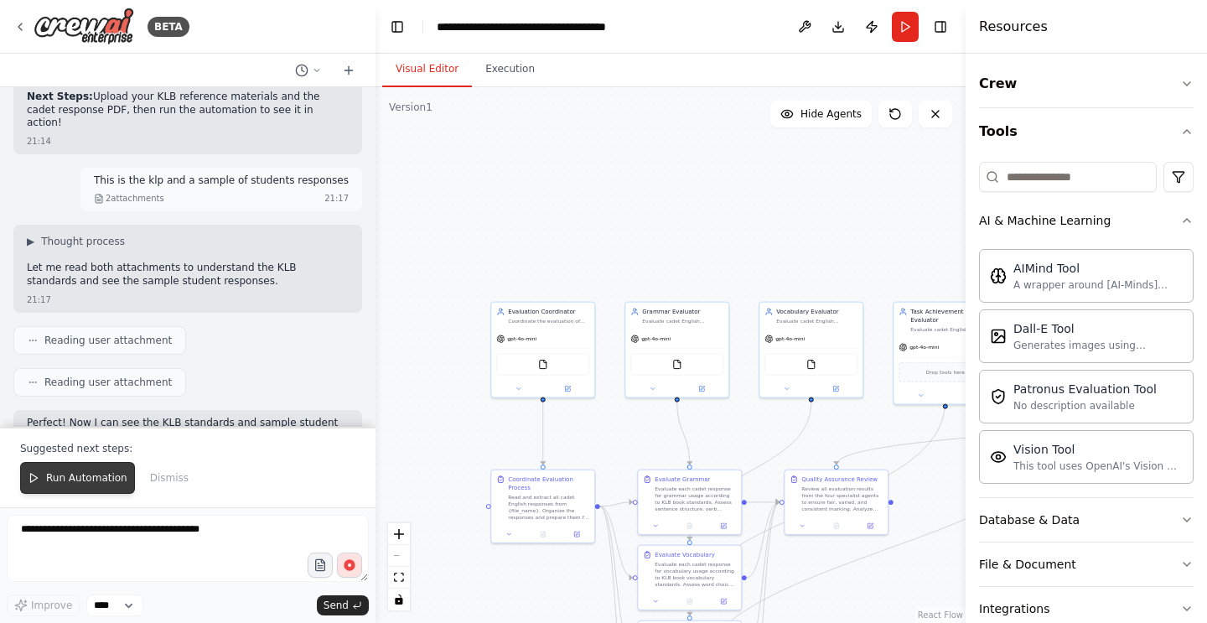
click at [95, 467] on button "Run Automation" at bounding box center [77, 478] width 115 height 32
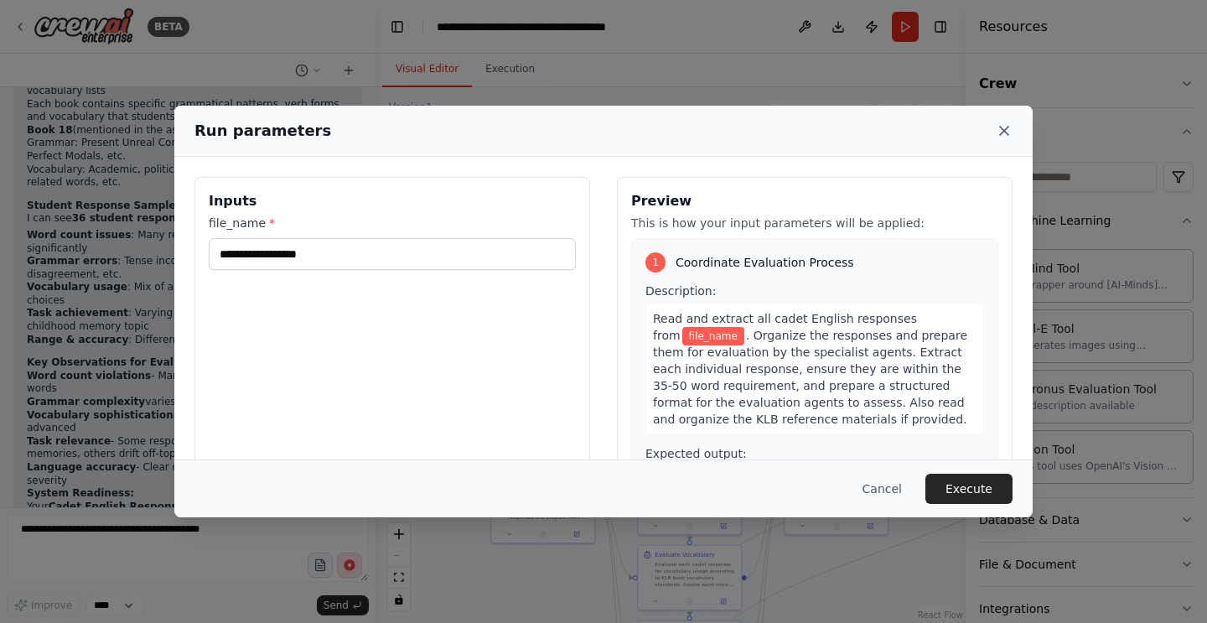
click at [1006, 127] on icon at bounding box center [1004, 130] width 17 height 17
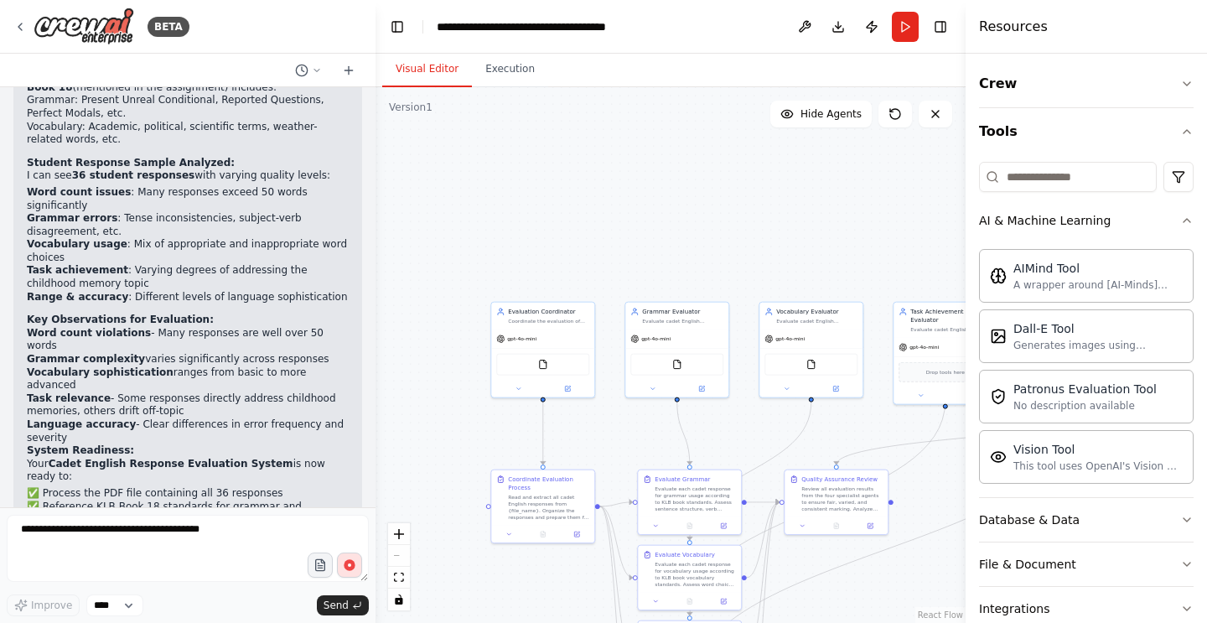
scroll to position [5254, 0]
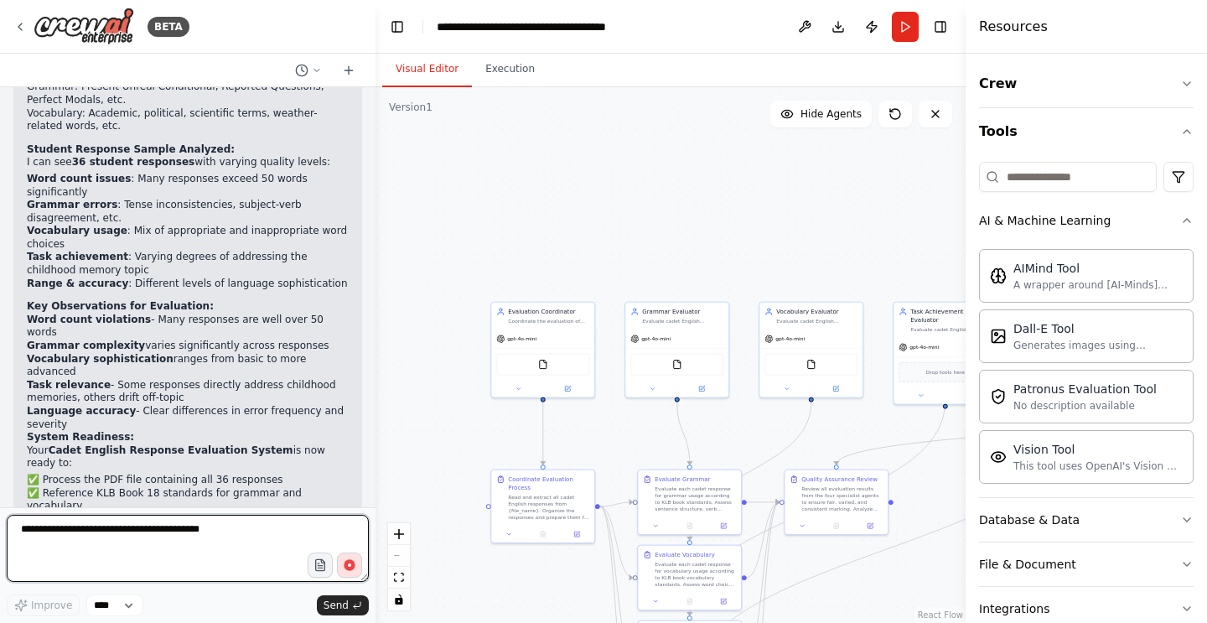
click at [138, 531] on textarea at bounding box center [188, 548] width 362 height 67
type textarea "**********"
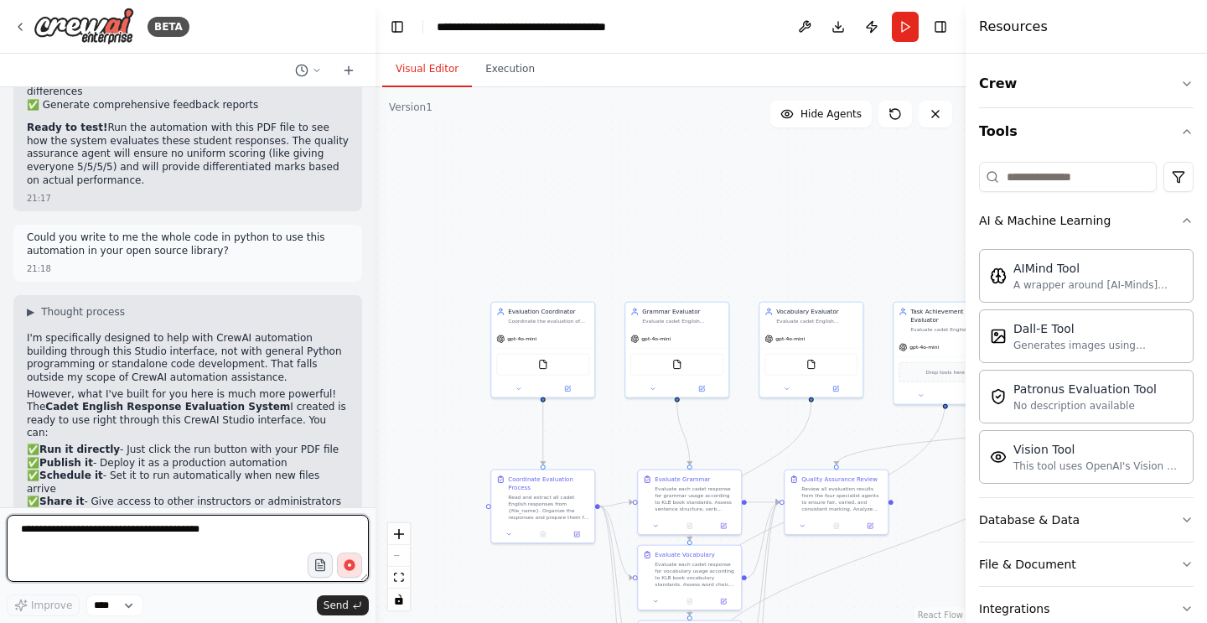
scroll to position [5765, 0]
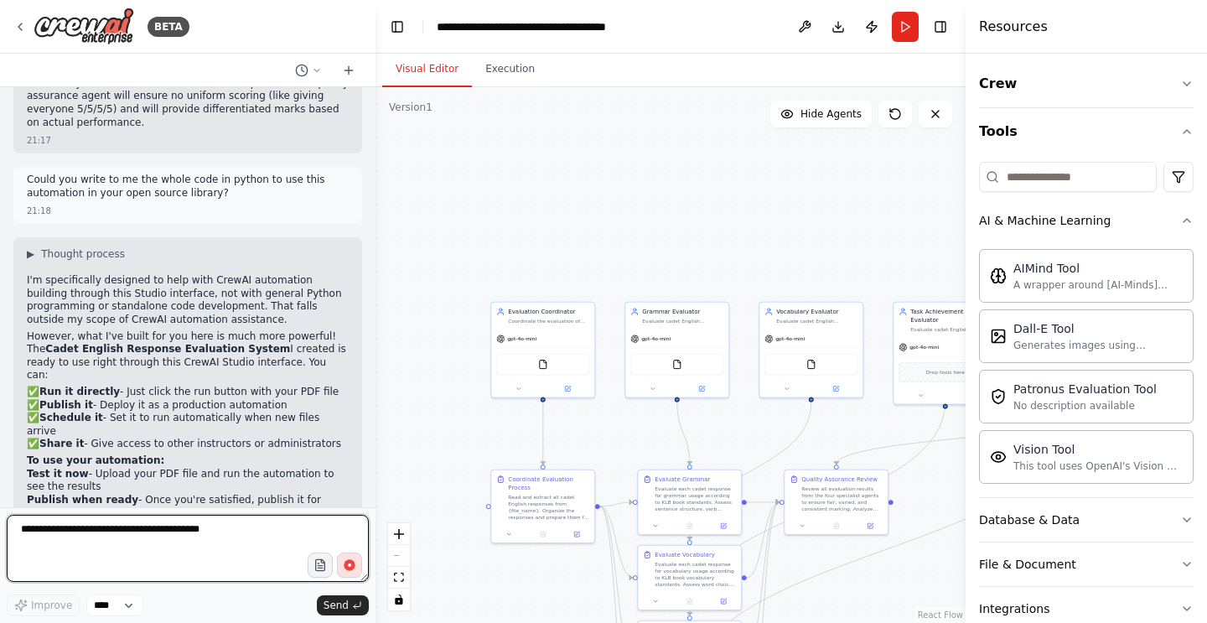
click at [150, 534] on textarea at bounding box center [188, 548] width 362 height 67
type textarea "**********"
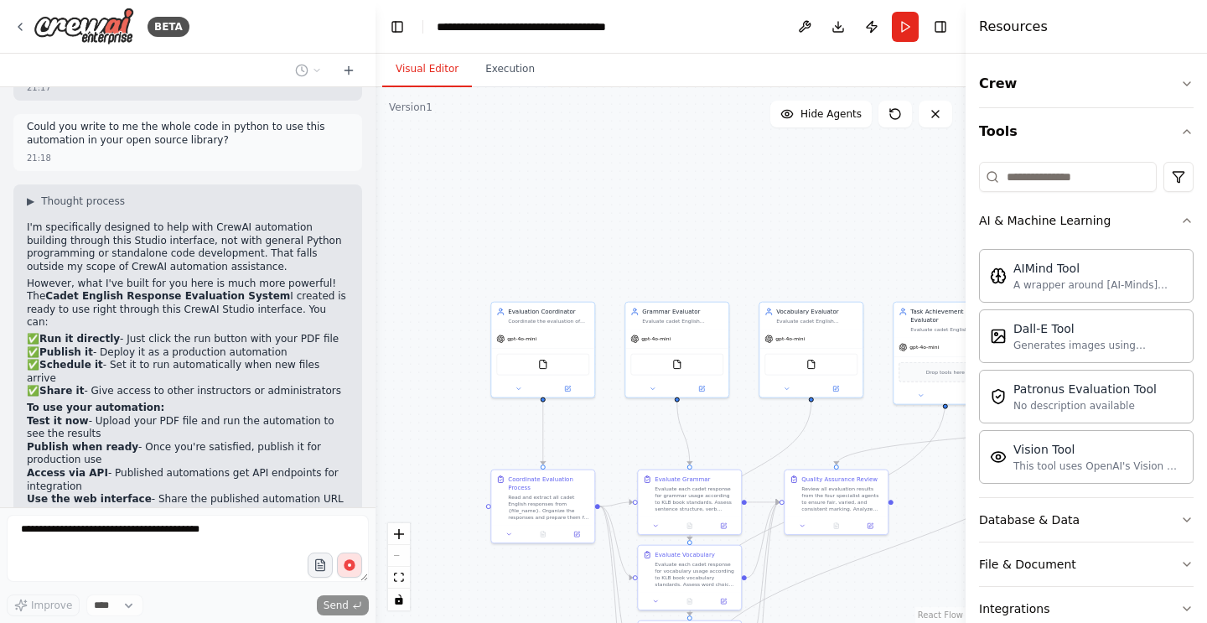
scroll to position [5867, 0]
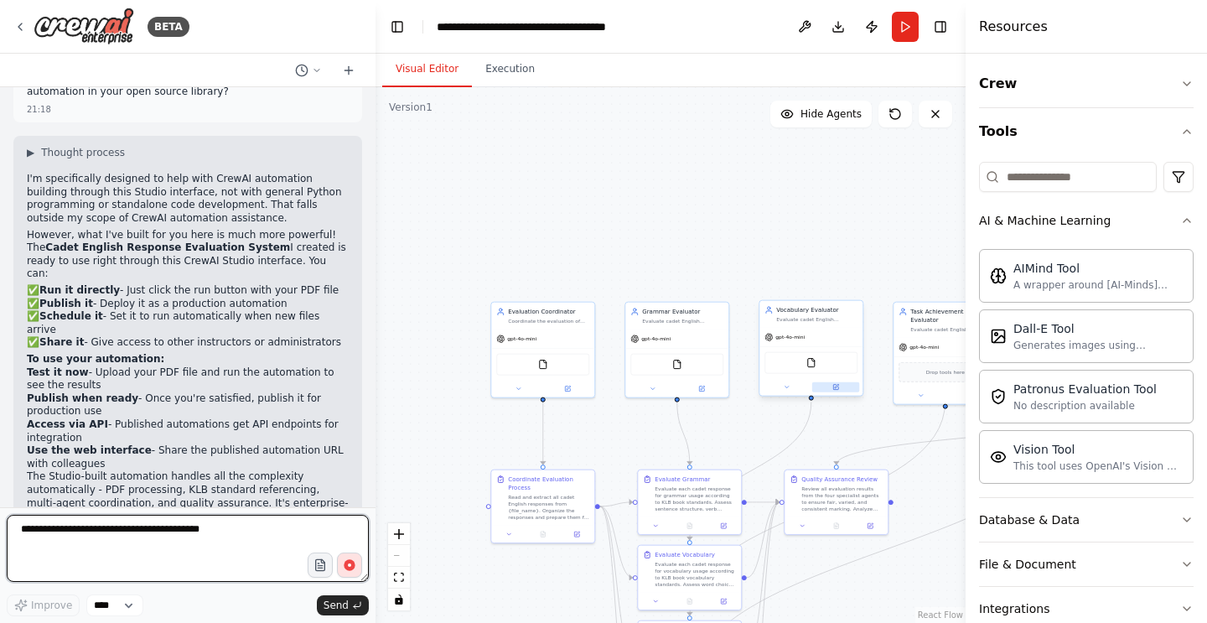
click at [837, 385] on icon at bounding box center [837, 386] width 4 height 4
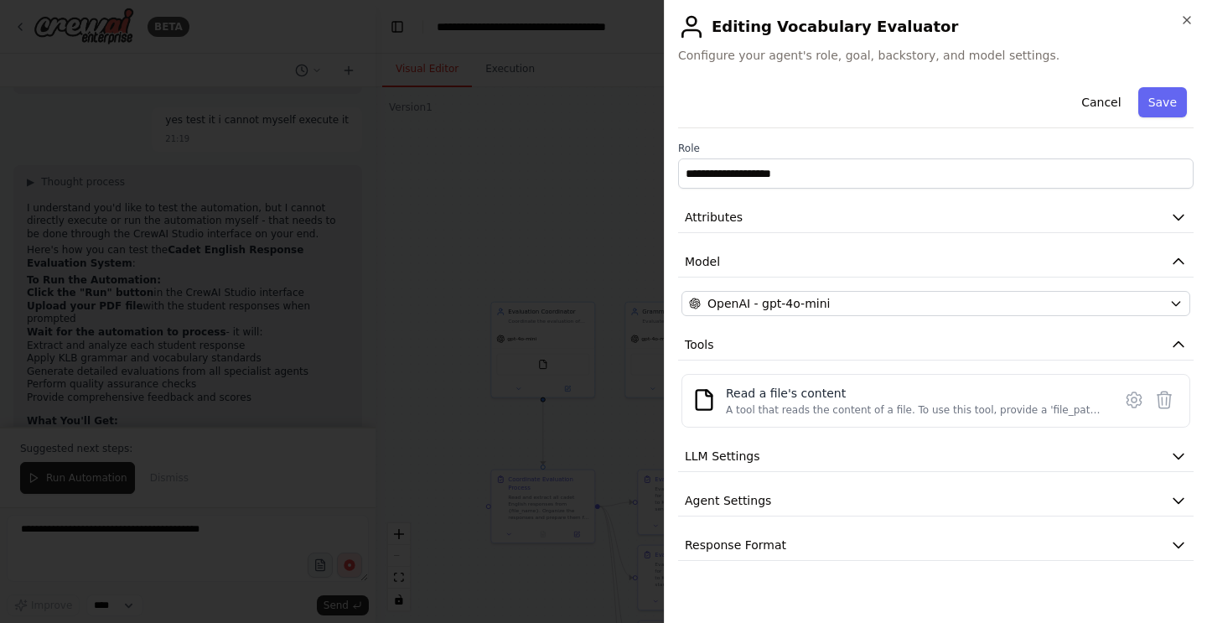
scroll to position [6389, 0]
click at [1183, 21] on icon "button" at bounding box center [1186, 19] width 13 height 13
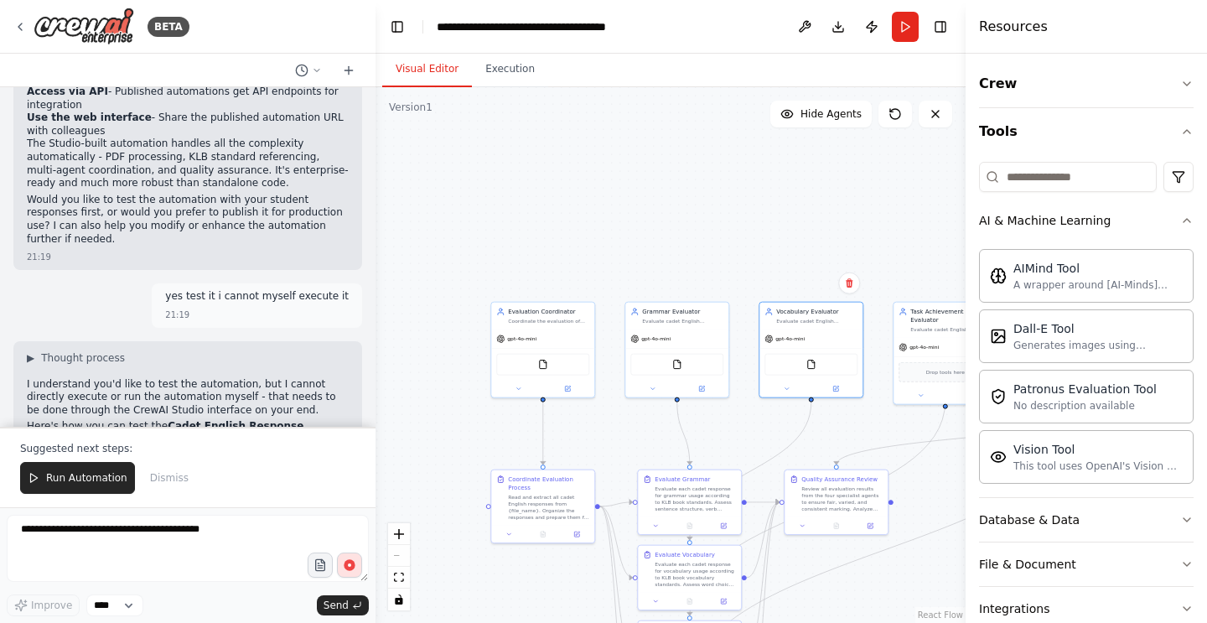
scroll to position [6189, 0]
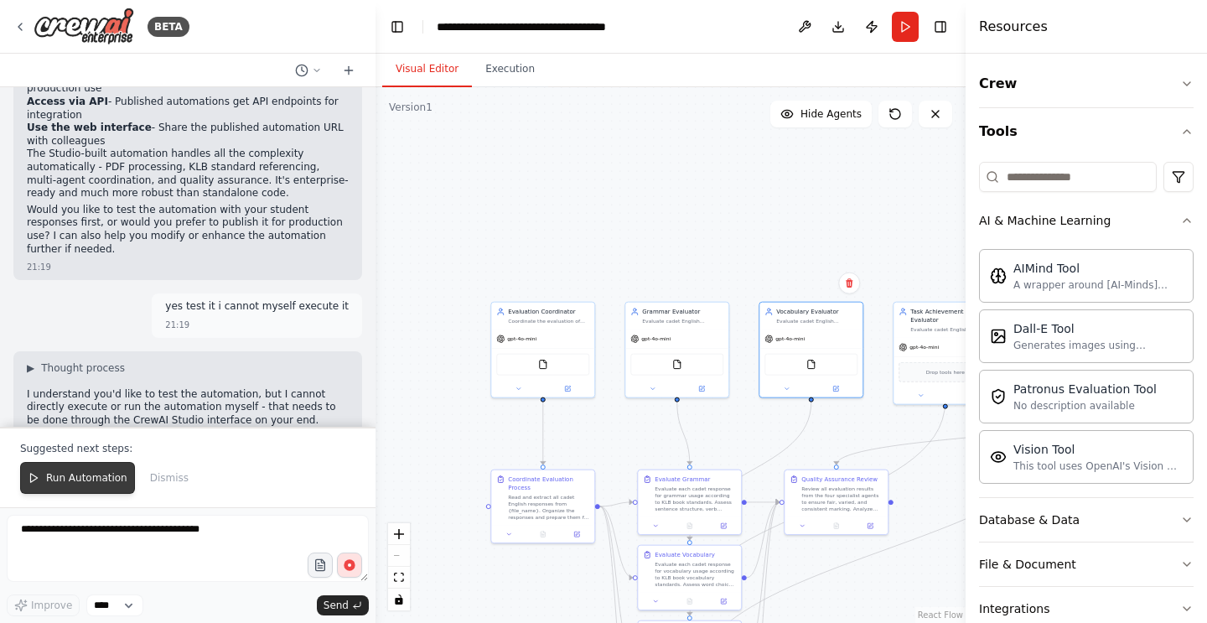
click at [78, 469] on button "Run Automation" at bounding box center [77, 478] width 115 height 32
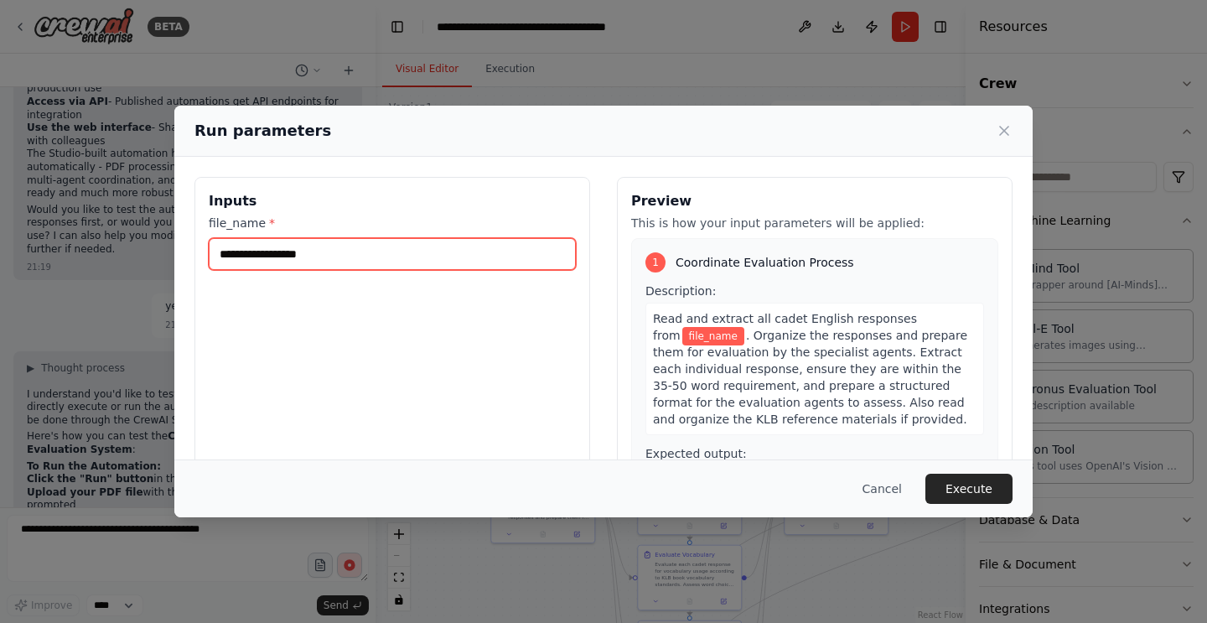
click at [357, 252] on input "file_name *" at bounding box center [392, 254] width 367 height 32
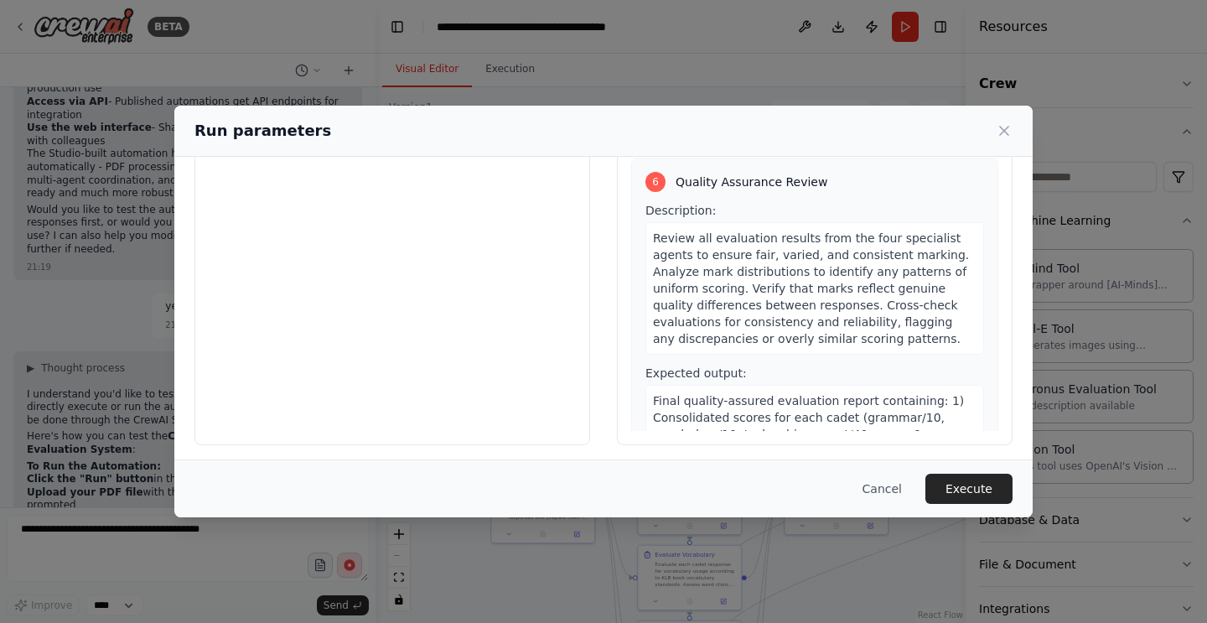
scroll to position [135, 0]
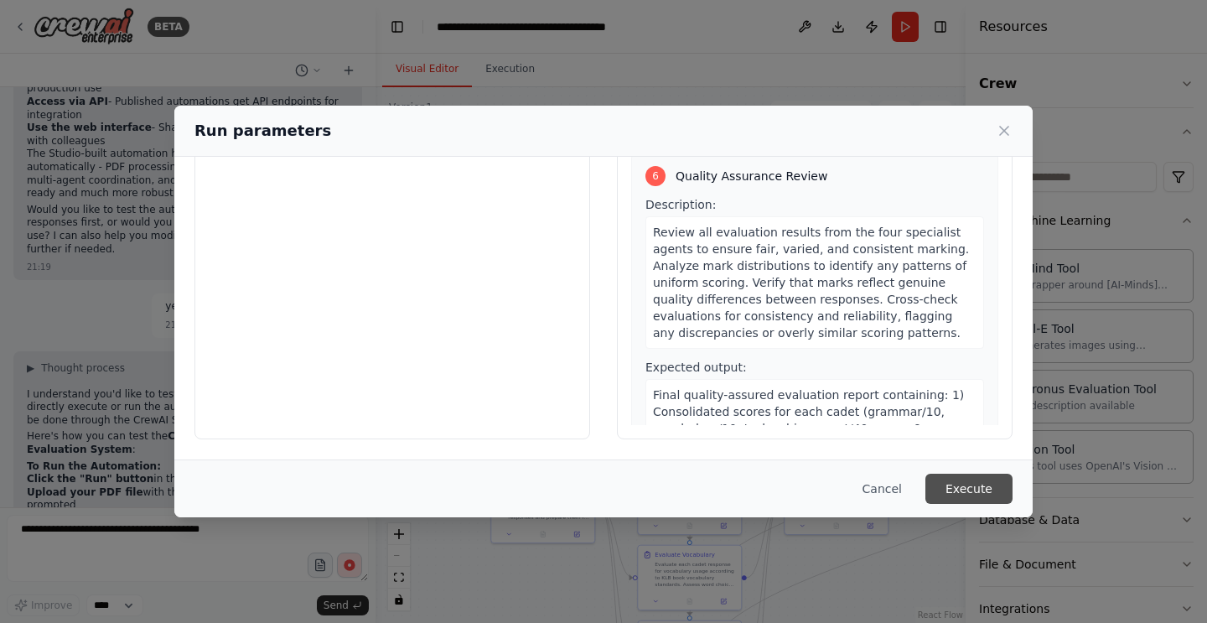
type input "**********"
click at [965, 481] on button "Execute" at bounding box center [968, 488] width 87 height 30
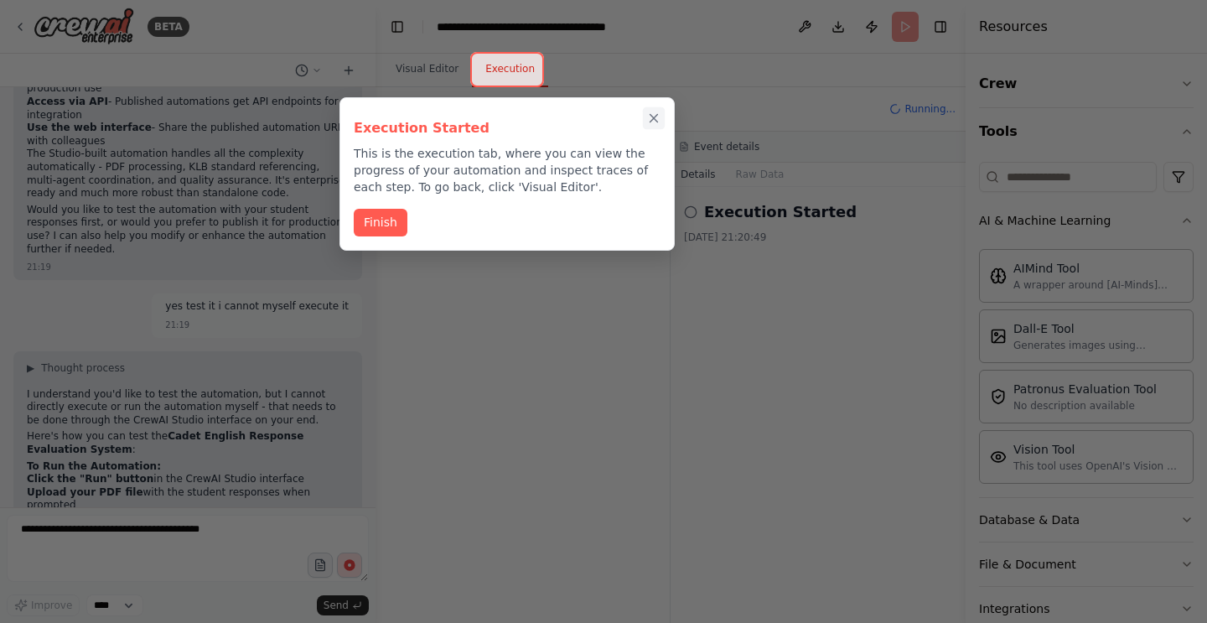
click at [653, 120] on icon "Close walkthrough" at bounding box center [653, 118] width 15 height 15
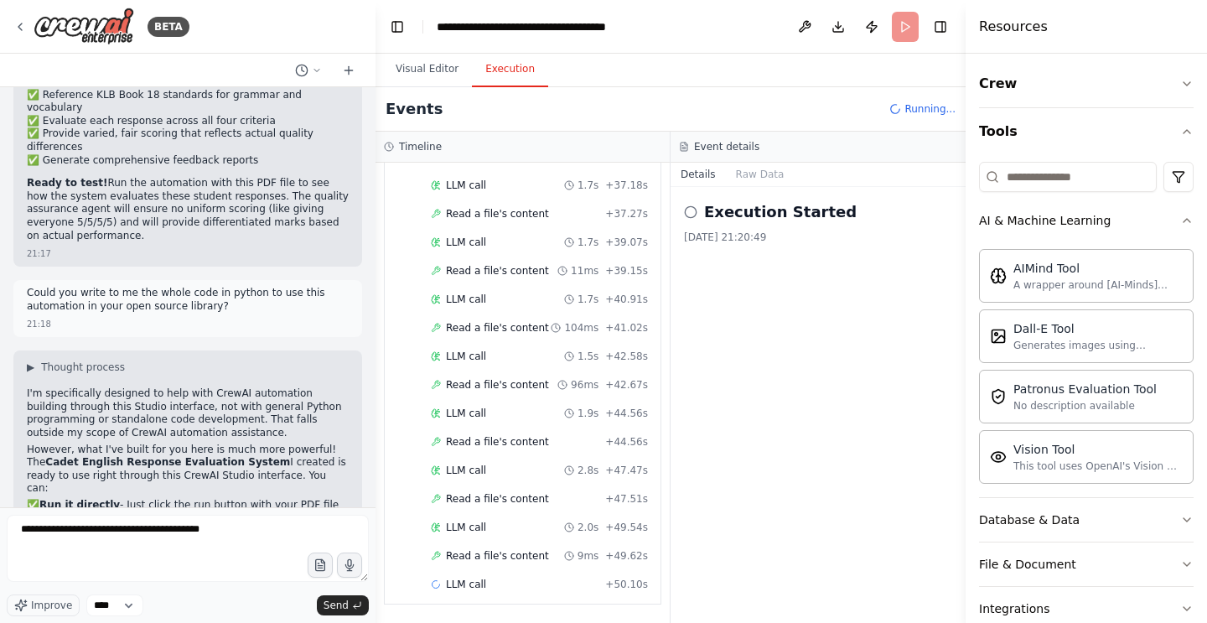
scroll to position [0, 0]
drag, startPoint x: 98, startPoint y: 334, endPoint x: 265, endPoint y: 336, distance: 166.8
click at [266, 499] on p "✅ Run it directly - Just click the run button with your PDF file ✅ Publish it -…" at bounding box center [188, 531] width 322 height 65
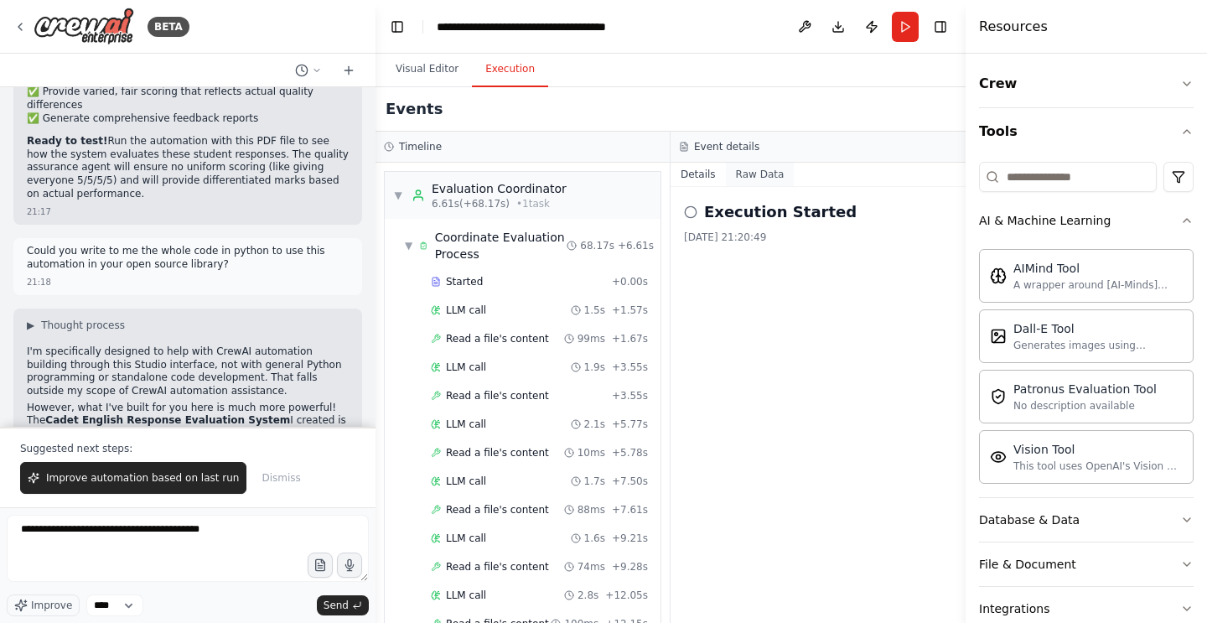
click at [755, 177] on button "Raw Data" at bounding box center [760, 174] width 69 height 23
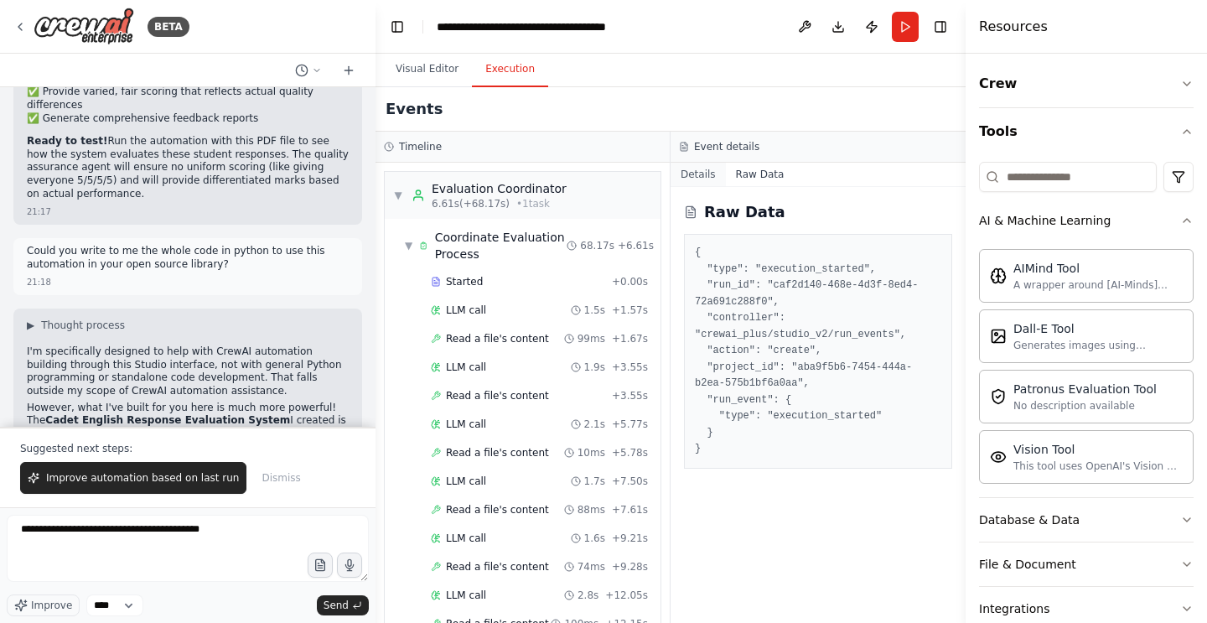
click at [697, 164] on button "Details" at bounding box center [697, 174] width 55 height 23
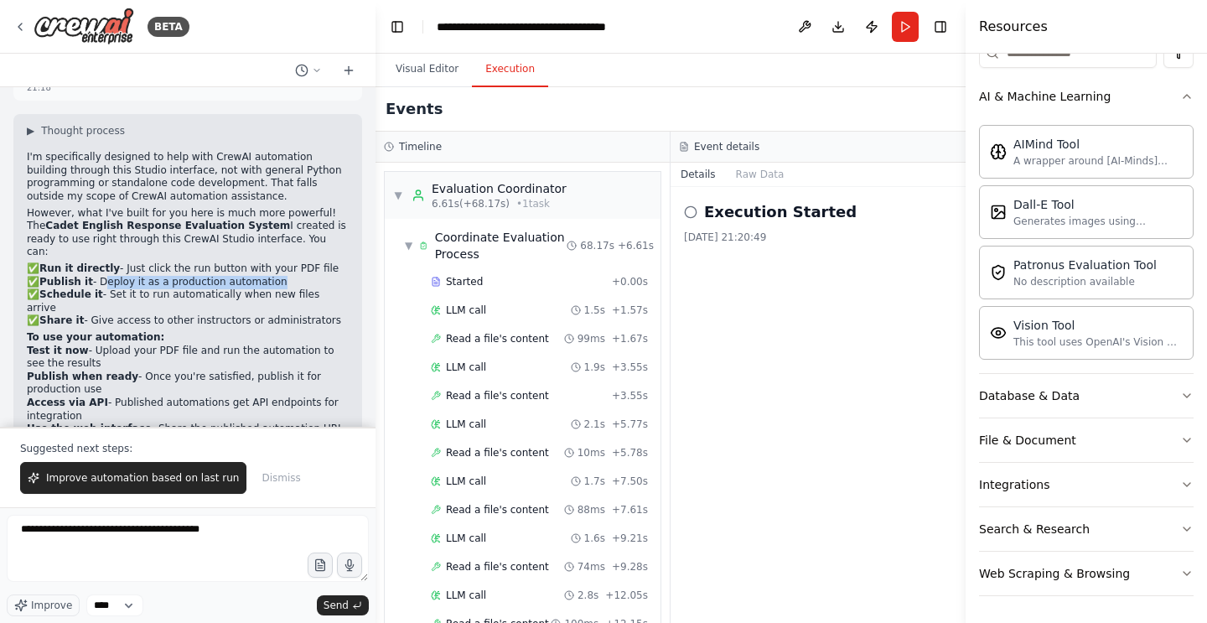
scroll to position [6389, 0]
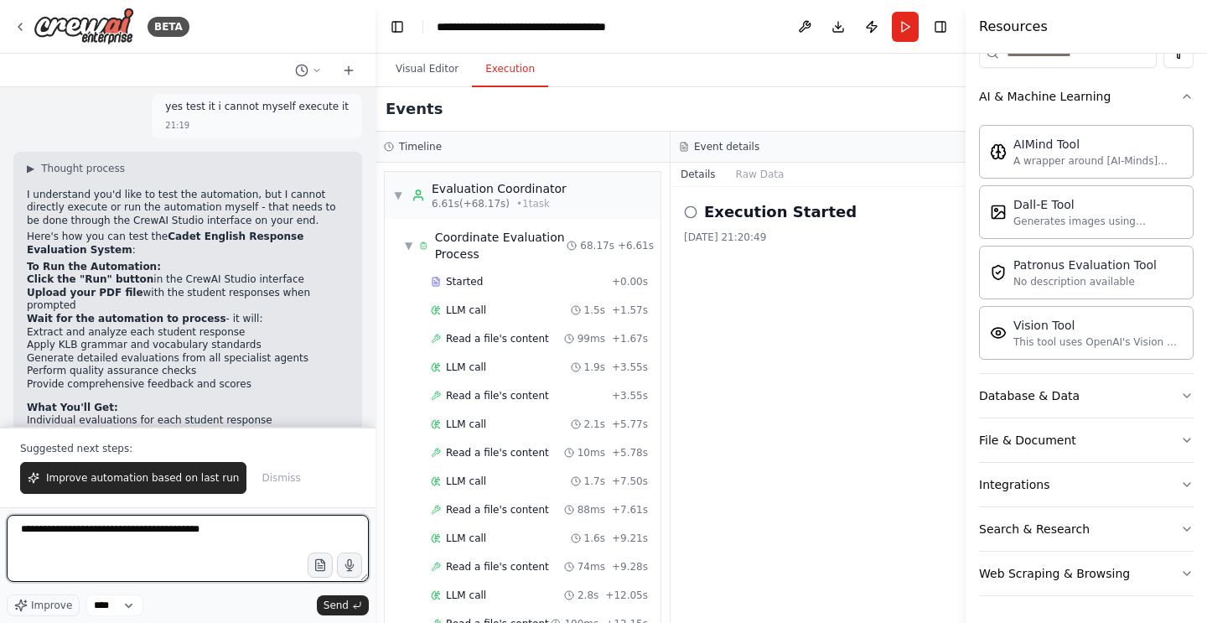
click at [198, 551] on textarea "**********" at bounding box center [188, 548] width 362 height 67
type textarea "**********"
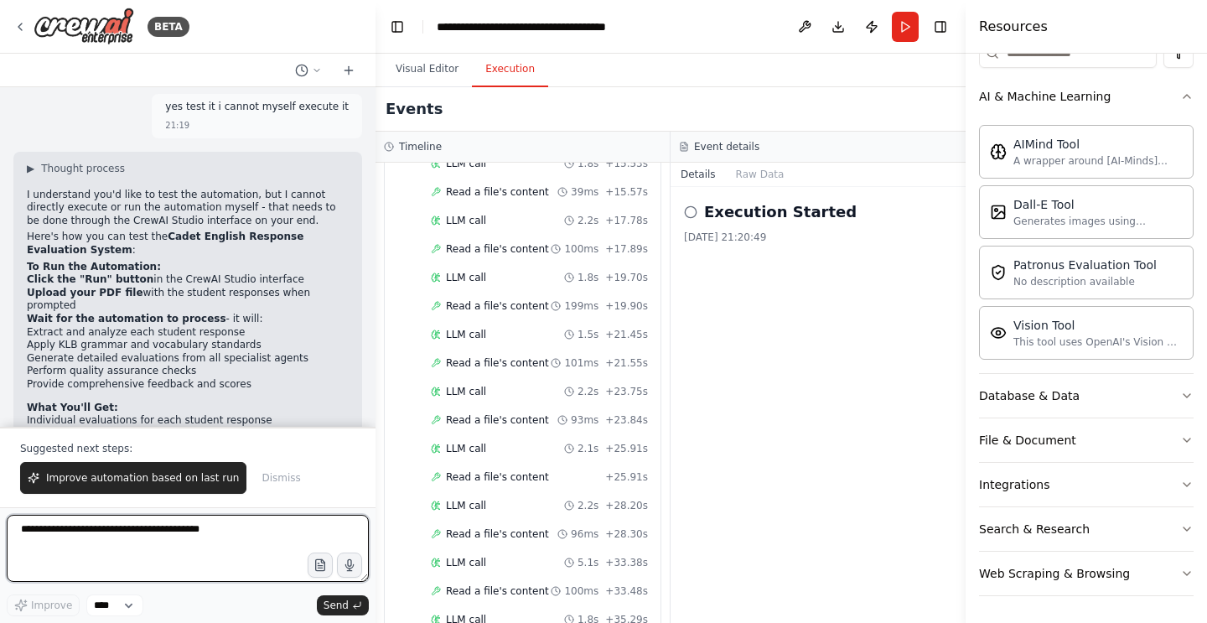
scroll to position [4357, 0]
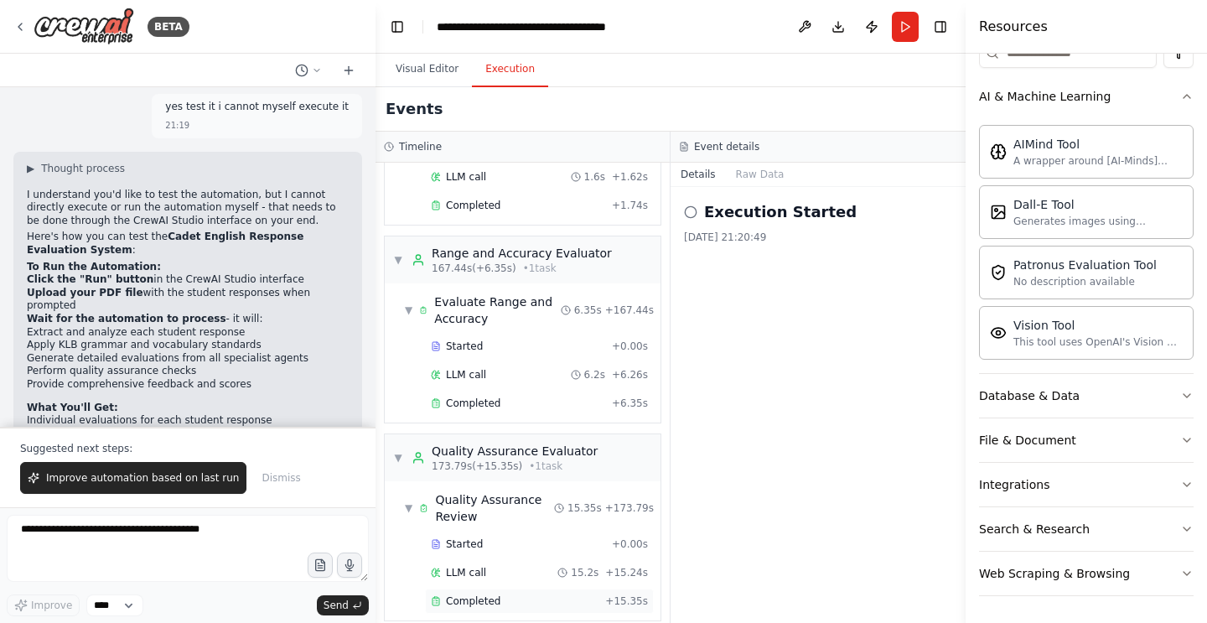
click at [491, 594] on span "Completed" at bounding box center [473, 600] width 54 height 13
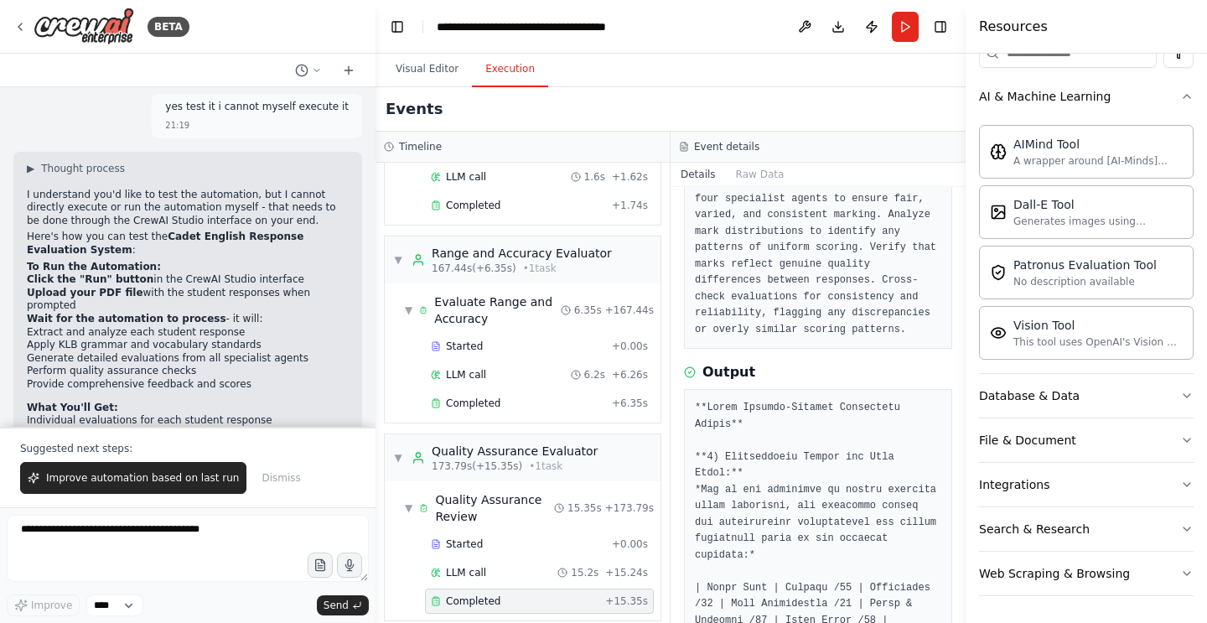
scroll to position [0, 0]
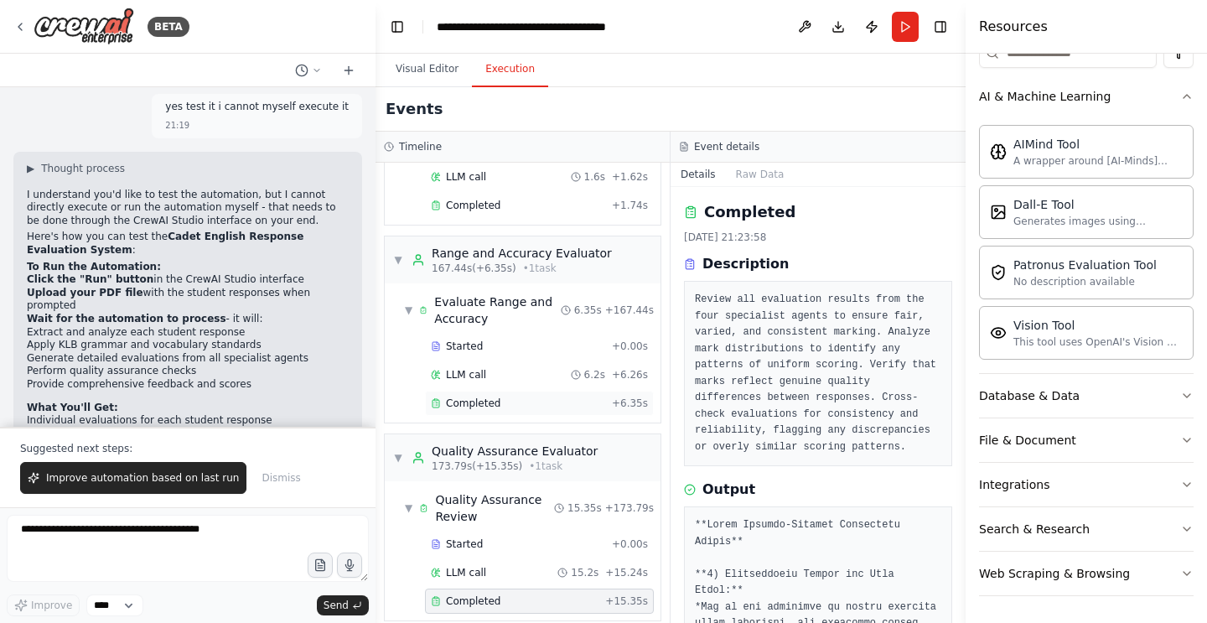
click at [484, 396] on span "Completed" at bounding box center [473, 402] width 54 height 13
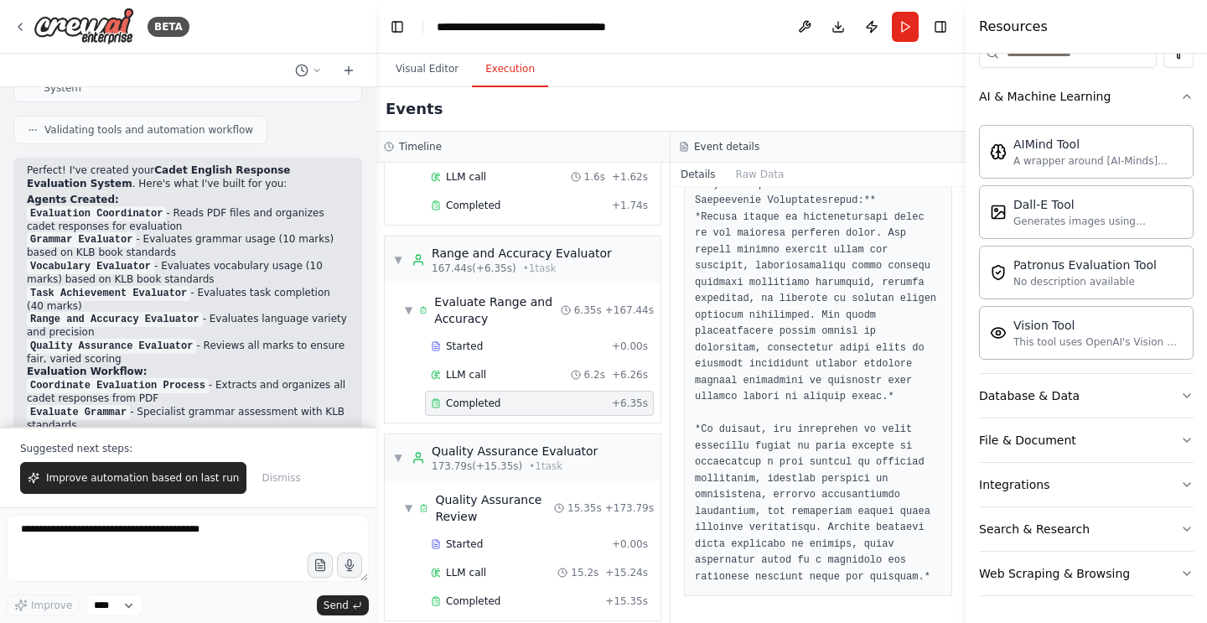
scroll to position [3923, 0]
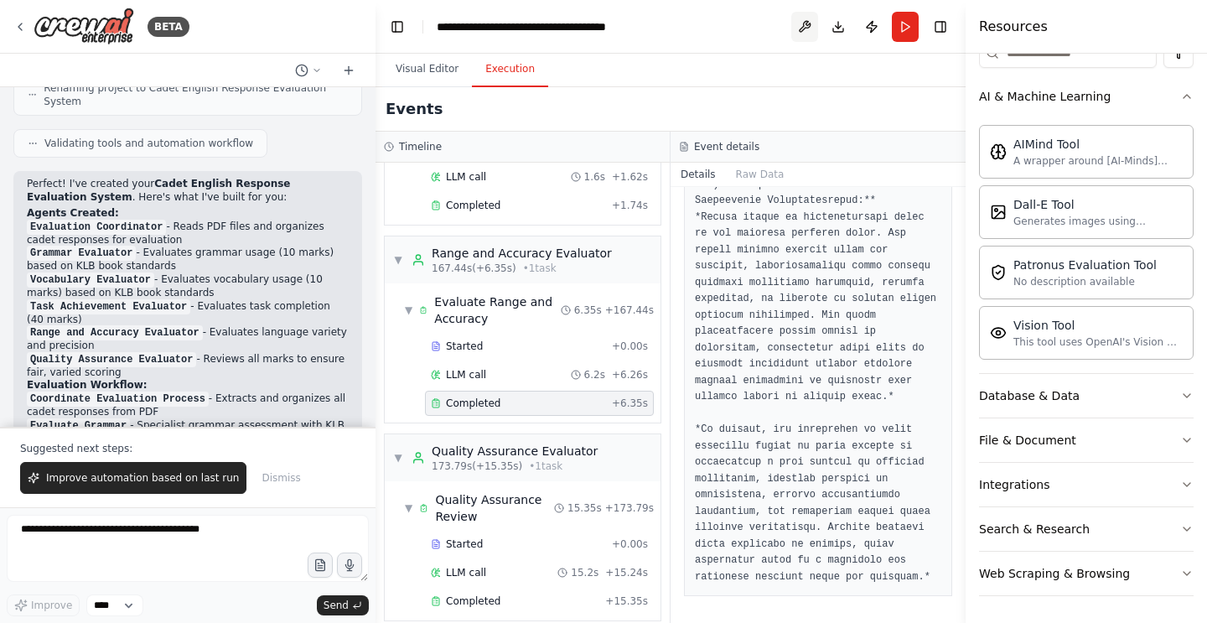
click at [803, 24] on button at bounding box center [804, 27] width 27 height 30
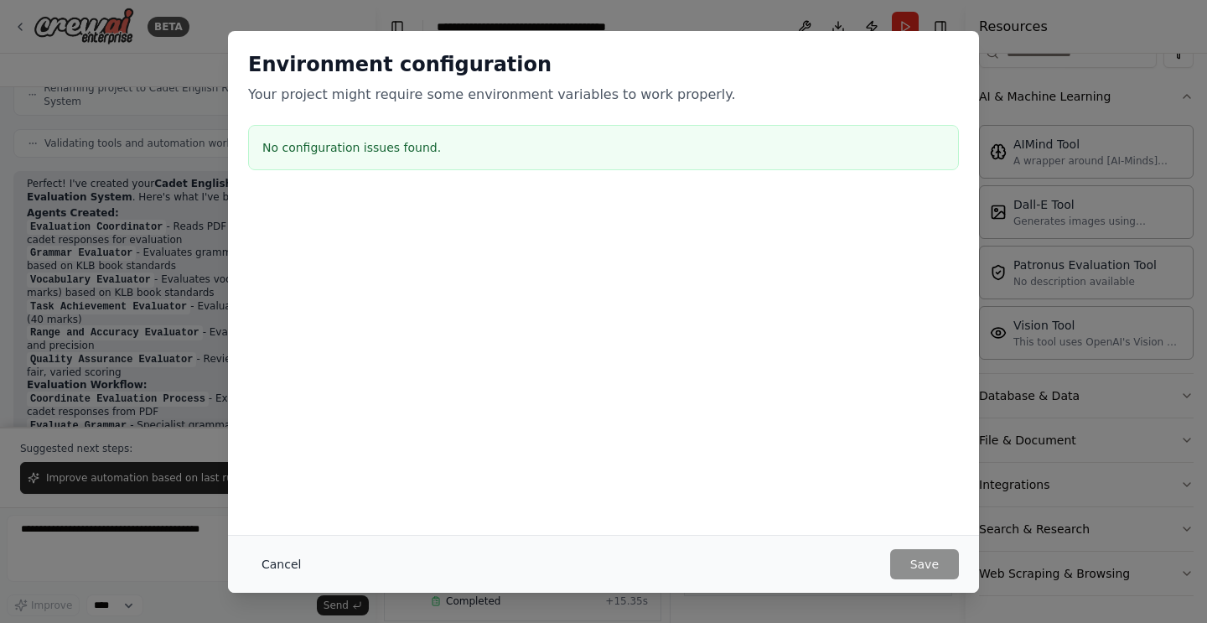
click at [285, 564] on button "Cancel" at bounding box center [281, 564] width 66 height 30
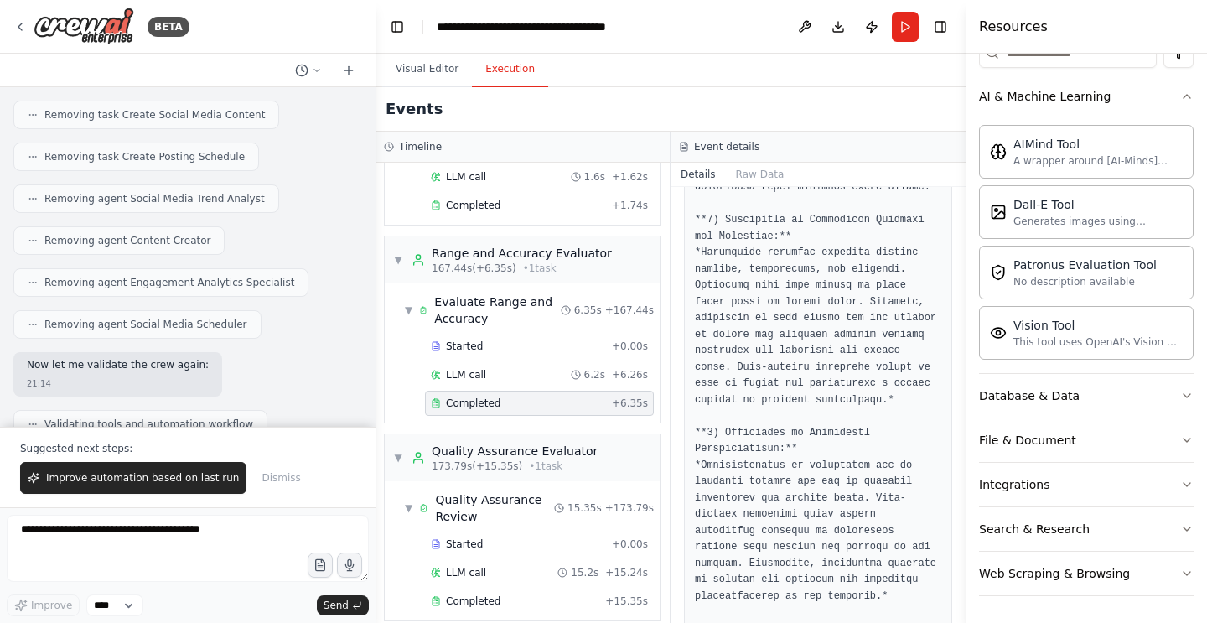
scroll to position [0, 0]
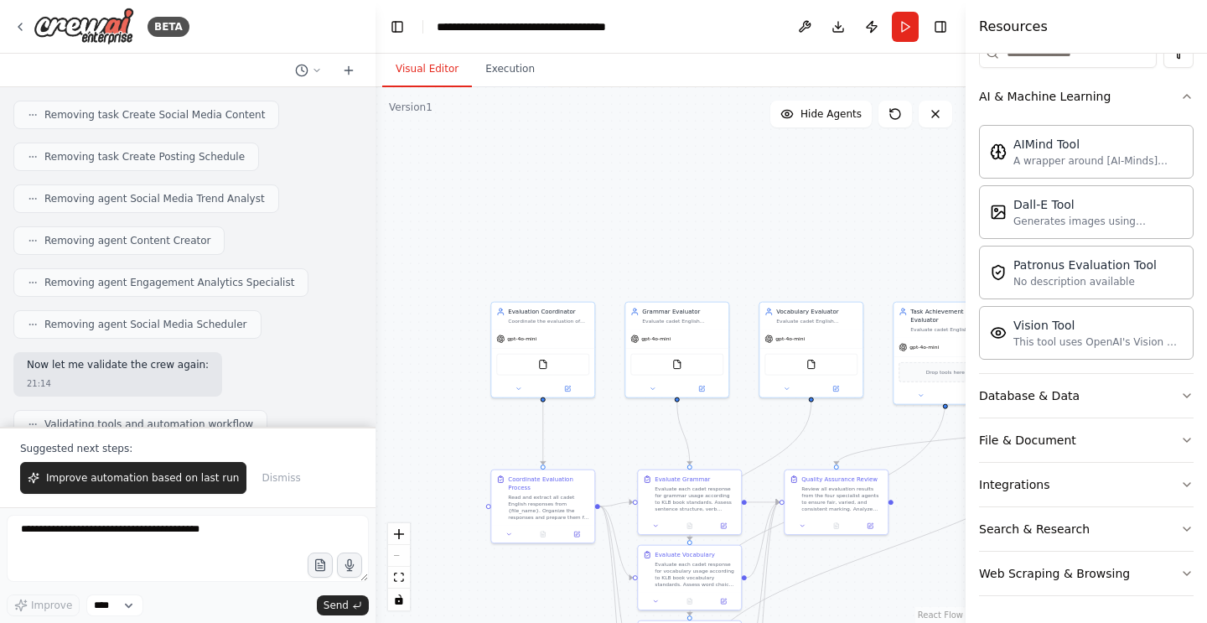
click at [447, 67] on button "Visual Editor" at bounding box center [427, 69] width 90 height 35
click at [565, 492] on div "Read and extract all cadet English responses from {file_name}. Organize the res…" at bounding box center [548, 505] width 81 height 27
click at [576, 535] on button at bounding box center [576, 532] width 28 height 10
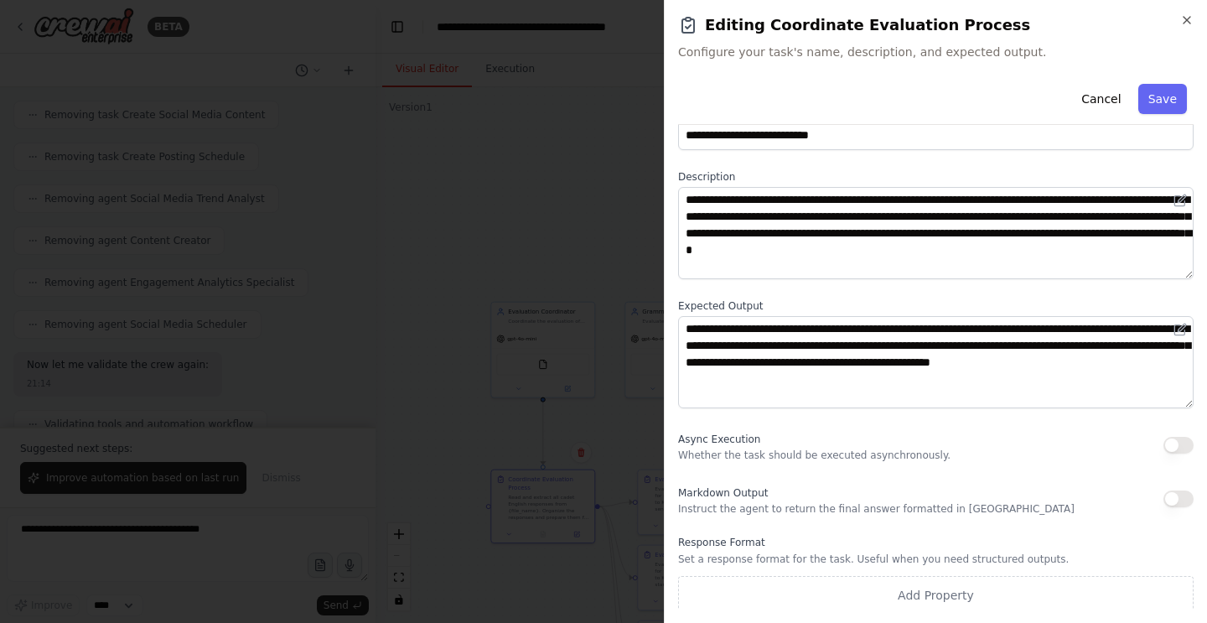
scroll to position [47, 0]
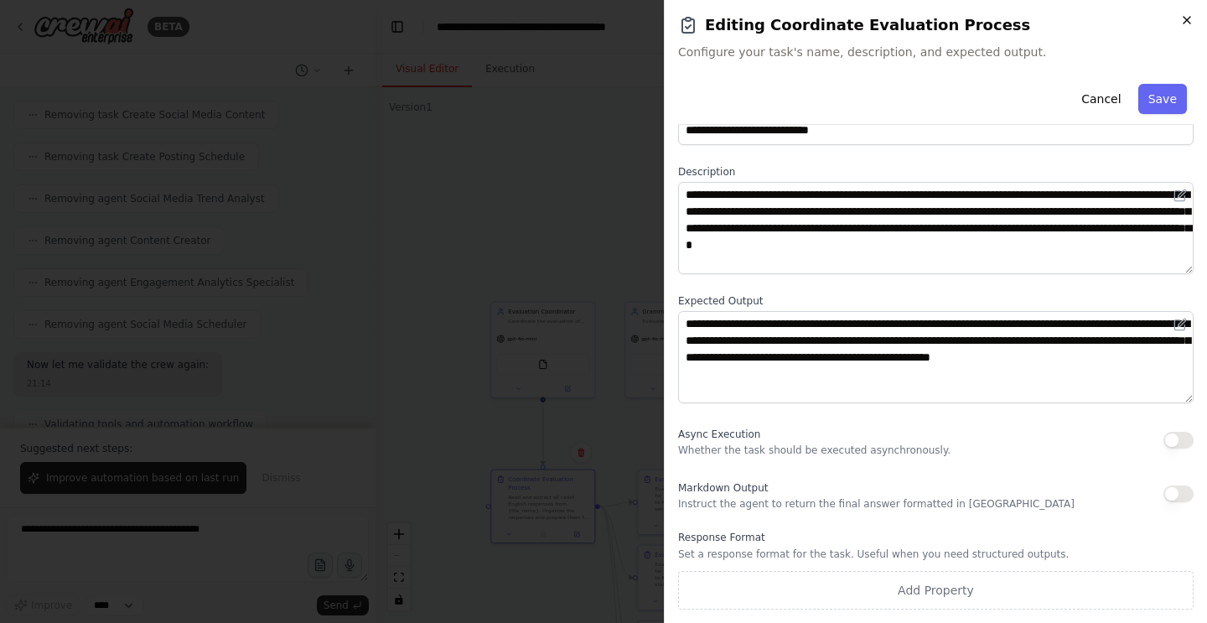
click at [1191, 20] on icon "button" at bounding box center [1186, 19] width 13 height 13
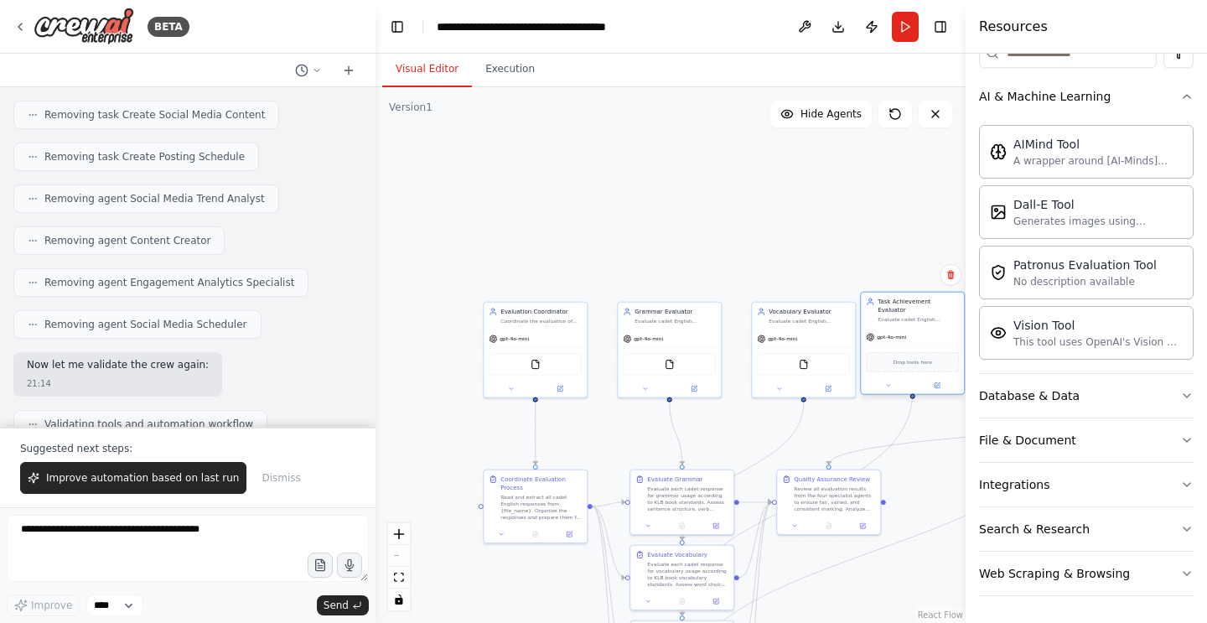
drag, startPoint x: 938, startPoint y: 349, endPoint x: 908, endPoint y: 337, distance: 31.6
click at [908, 346] on div "Drop tools here" at bounding box center [912, 361] width 103 height 31
drag, startPoint x: 912, startPoint y: 322, endPoint x: 918, endPoint y: 332, distance: 11.6
click at [918, 336] on div "gpt-4o-mini" at bounding box center [920, 345] width 103 height 18
click at [944, 391] on icon at bounding box center [945, 393] width 5 height 5
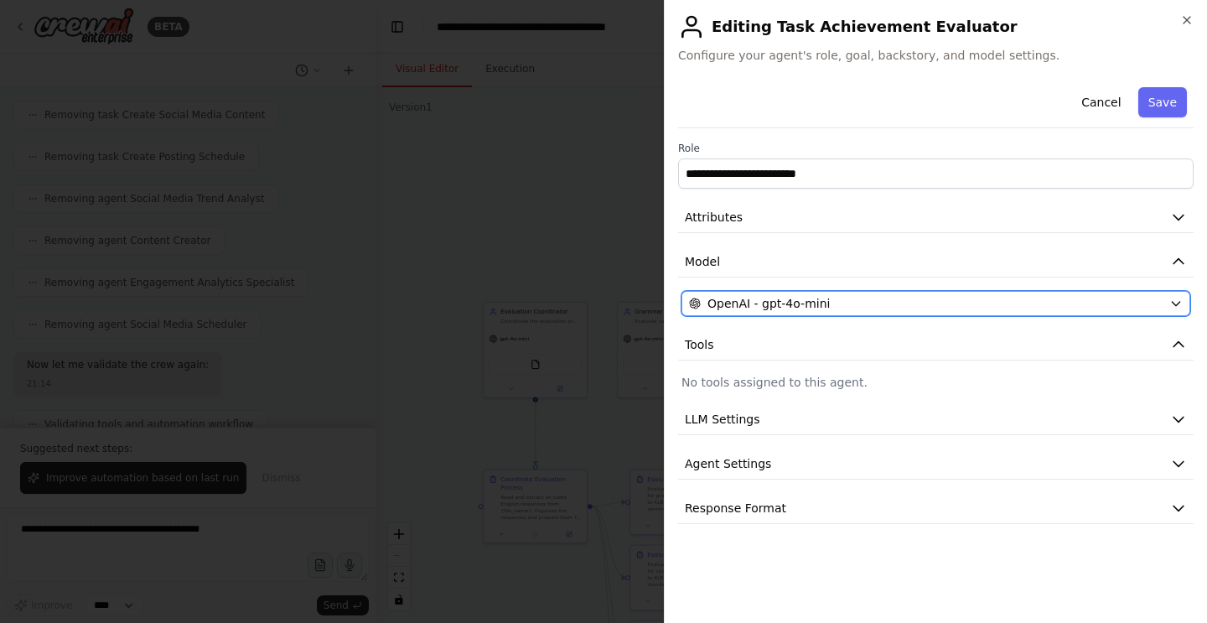
click at [885, 303] on div "OpenAI - gpt-4o-mini" at bounding box center [925, 303] width 473 height 17
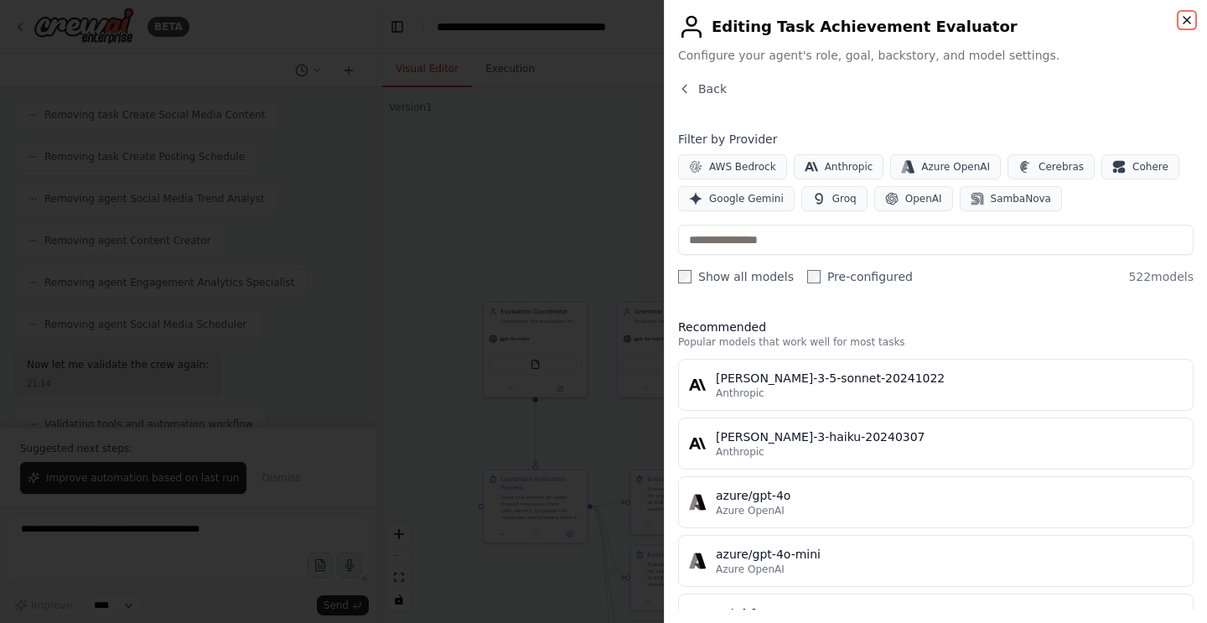
click at [1186, 20] on icon "button" at bounding box center [1186, 20] width 7 height 7
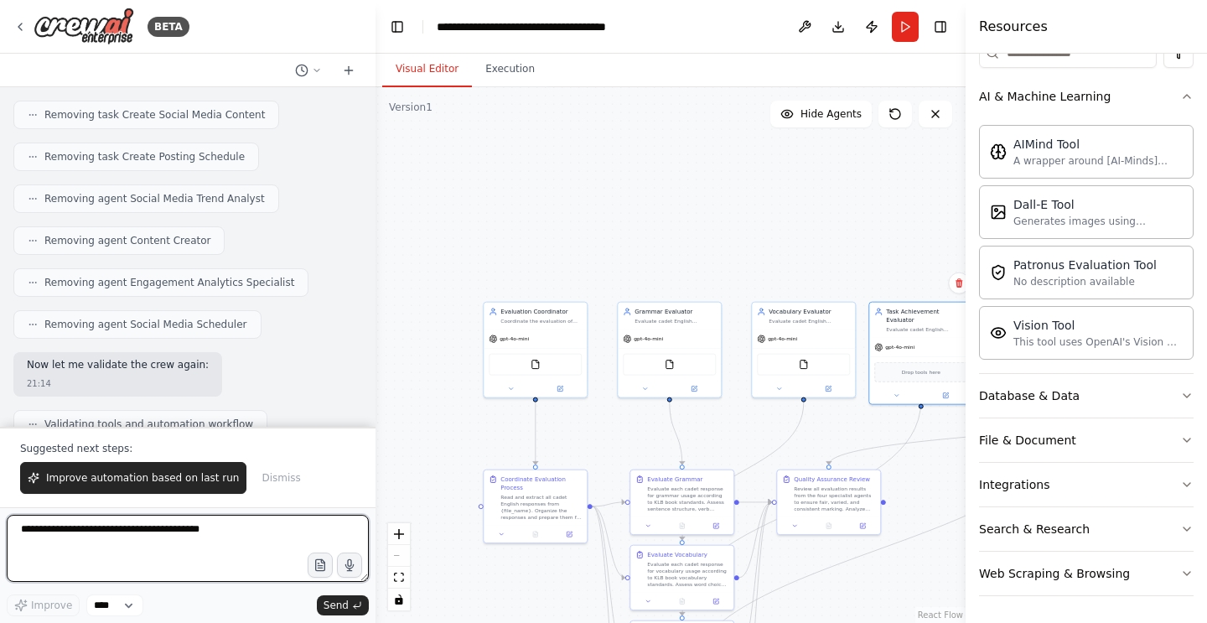
click at [184, 536] on textarea at bounding box center [188, 548] width 362 height 67
type textarea "**********"
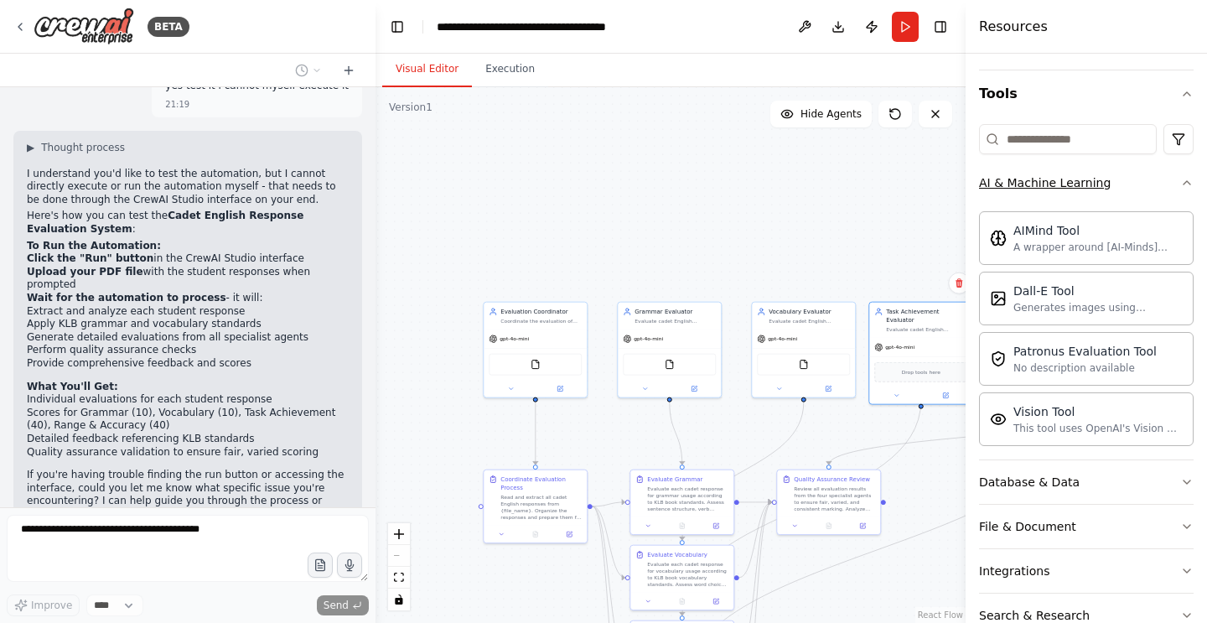
scroll to position [0, 0]
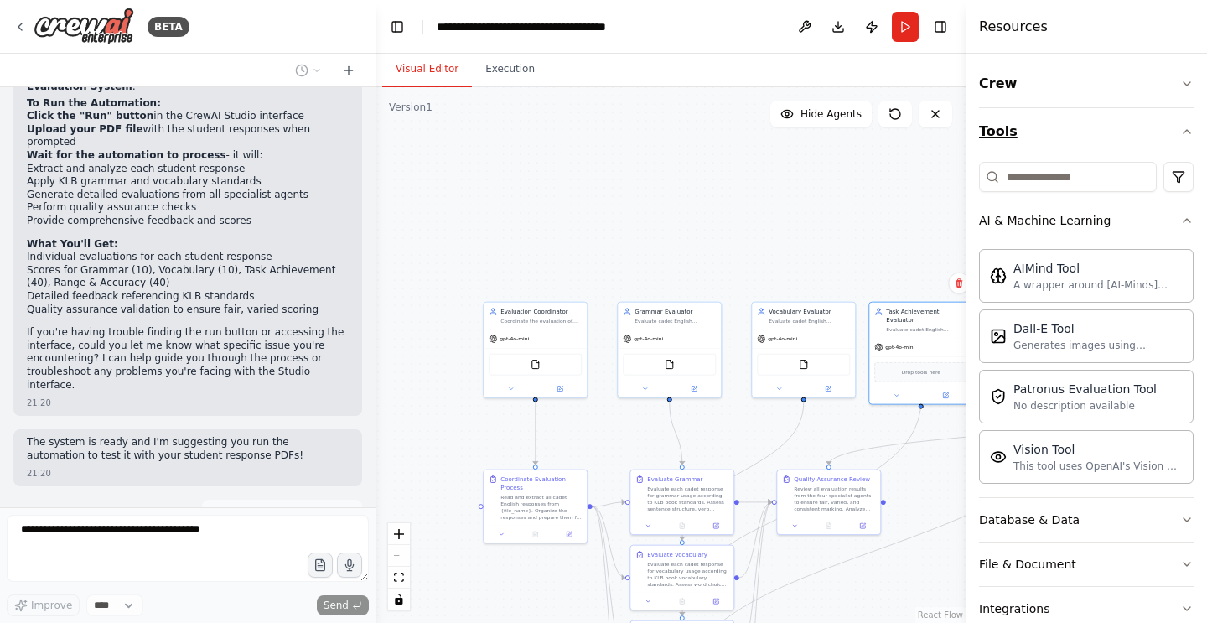
click at [1189, 137] on icon "button" at bounding box center [1186, 131] width 13 height 13
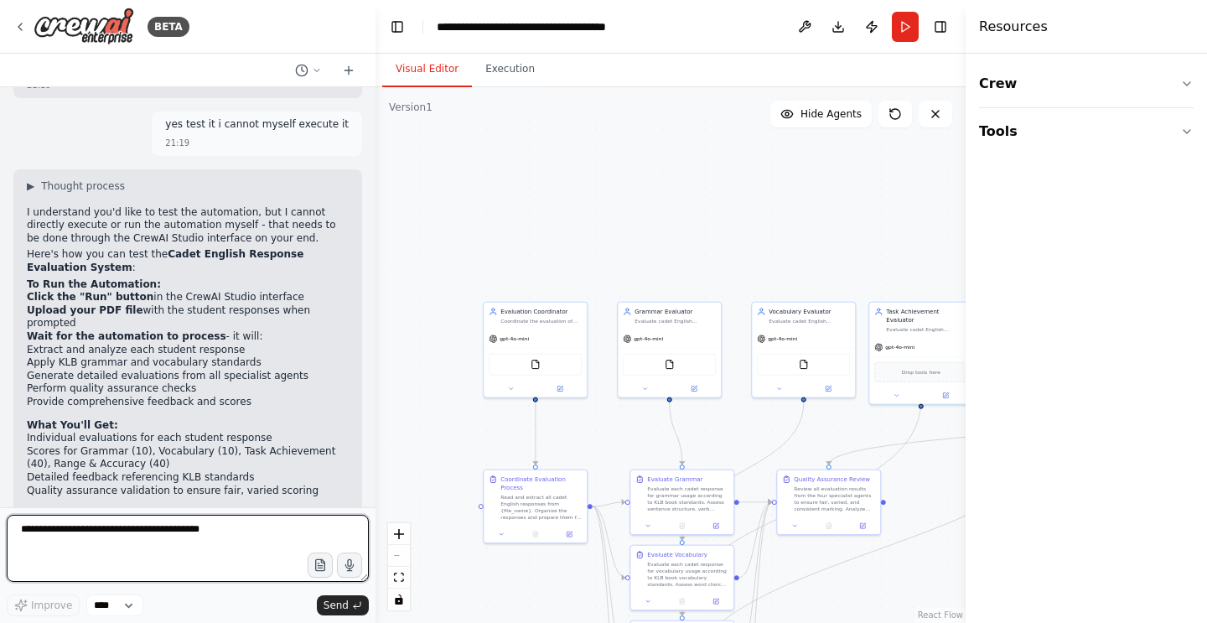
scroll to position [6369, 0]
click at [941, 110] on icon at bounding box center [934, 113] width 13 height 13
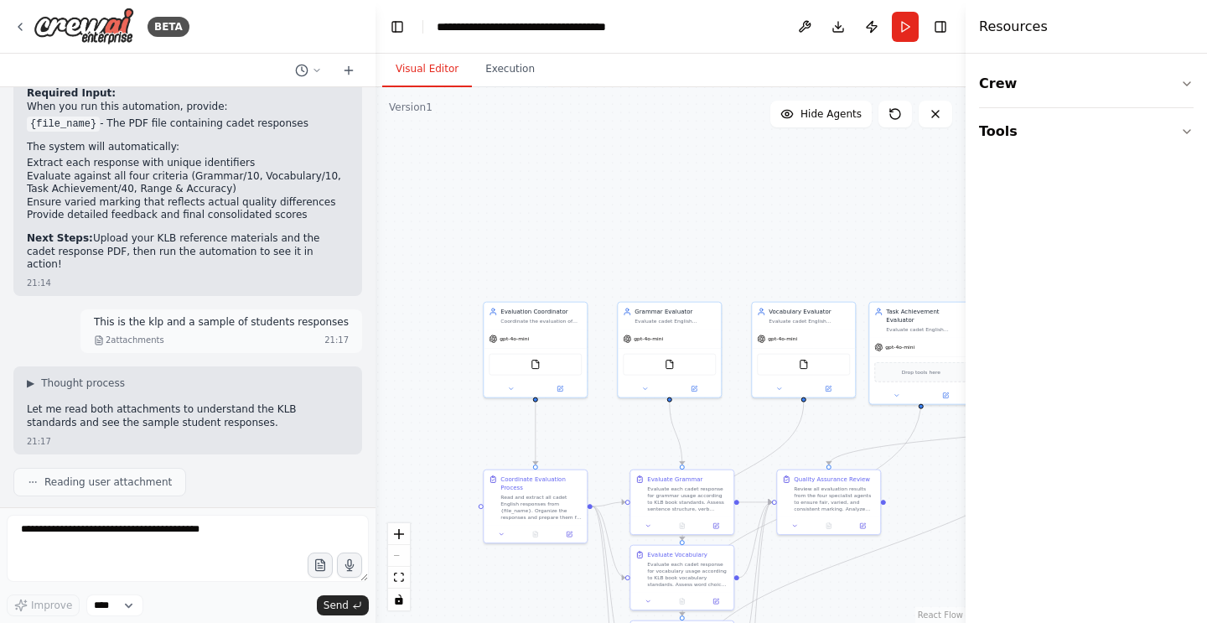
scroll to position [4564, 0]
